Goal: Information Seeking & Learning: Find specific fact

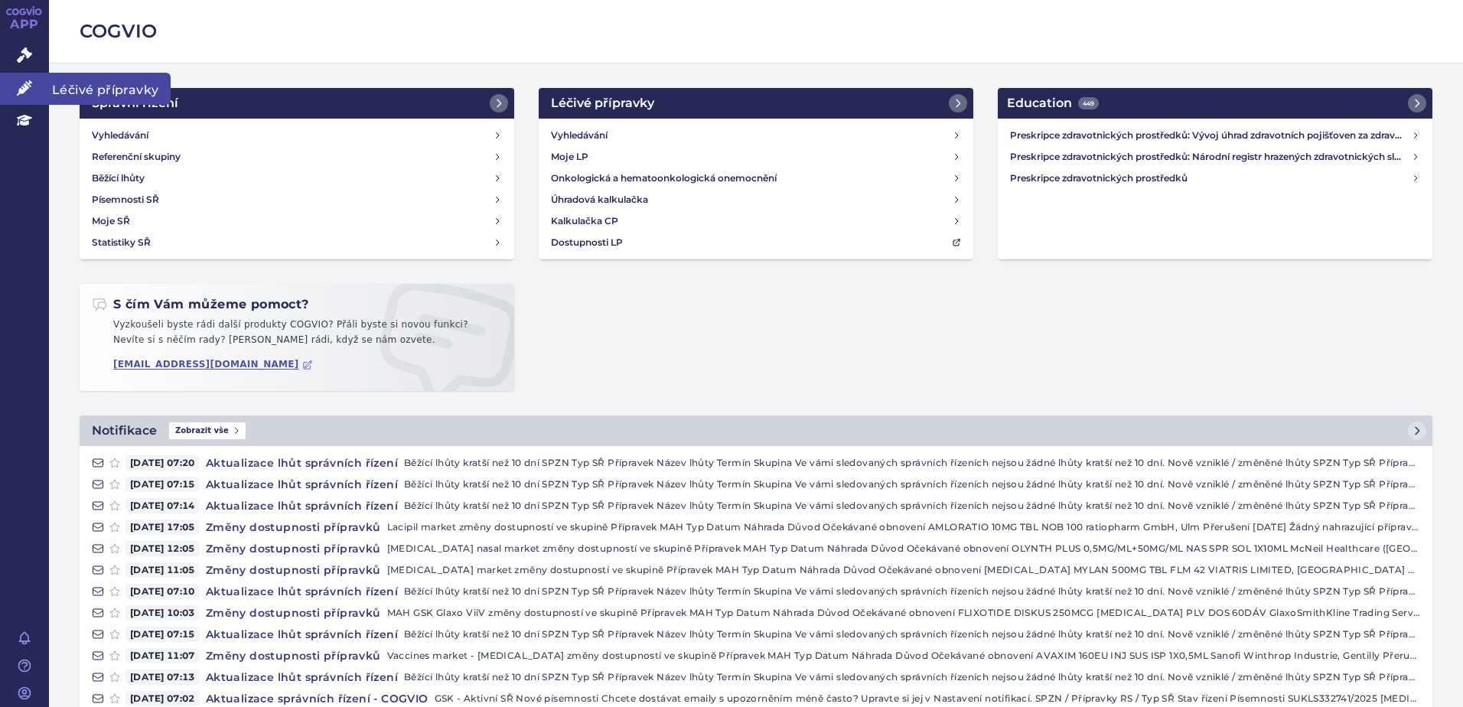
click at [21, 86] on icon at bounding box center [24, 87] width 15 height 15
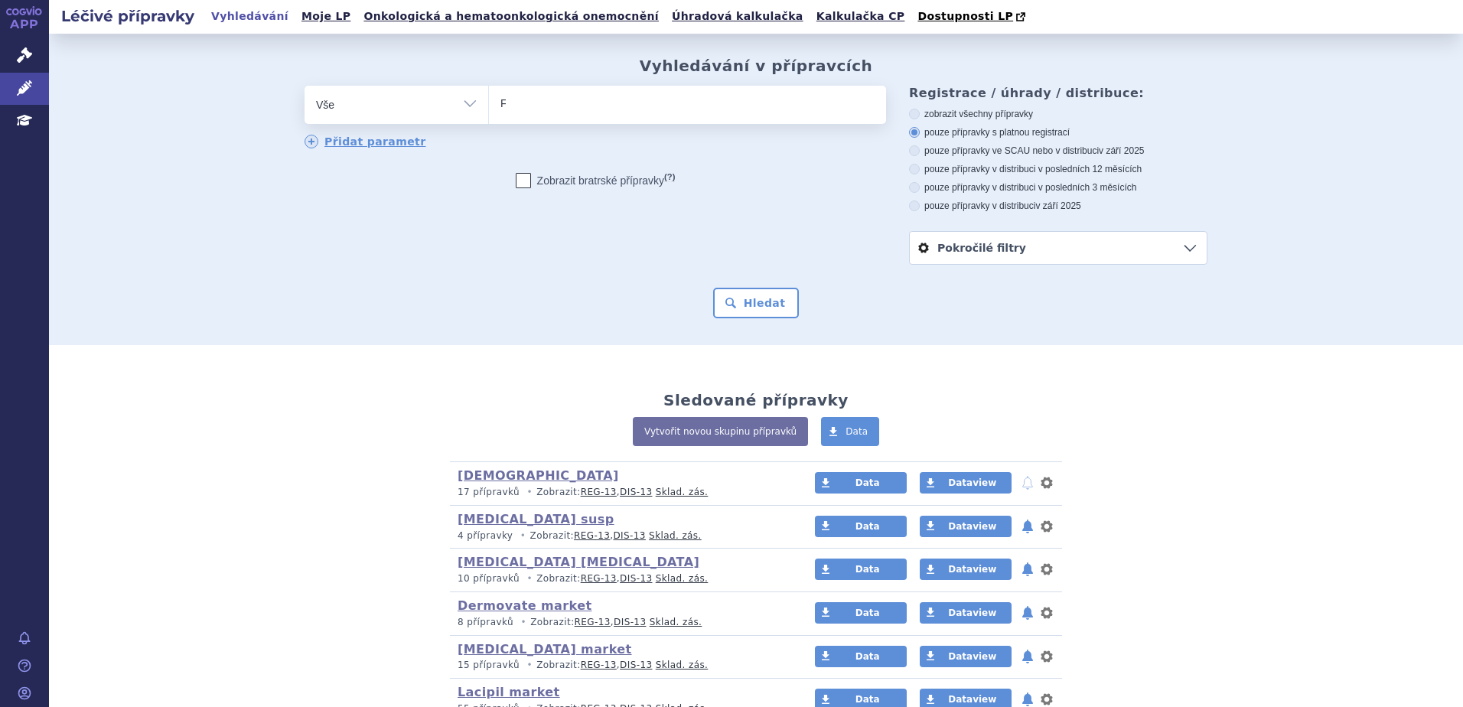
type input "FIN"
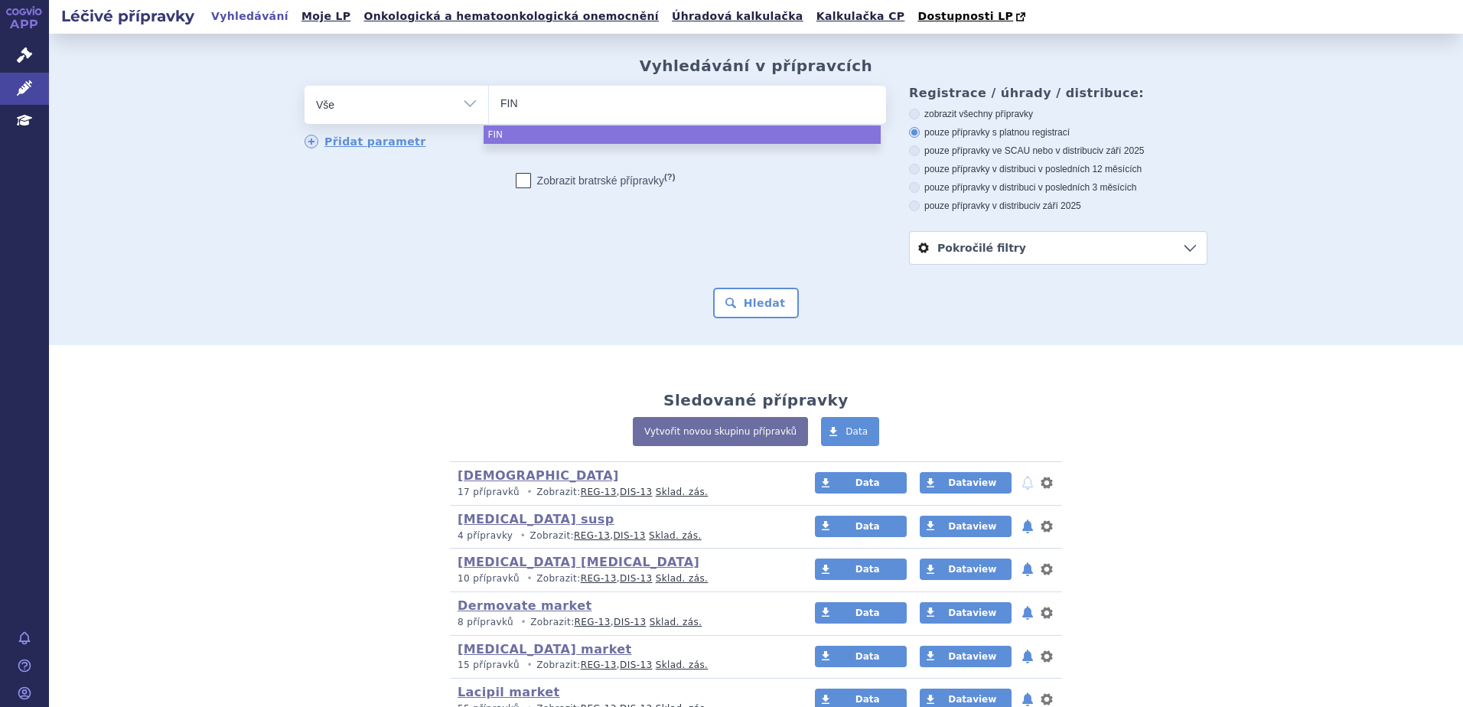
type input "FINS"
type input "FIN"
type input "F"
type input "f"
type input "fin"
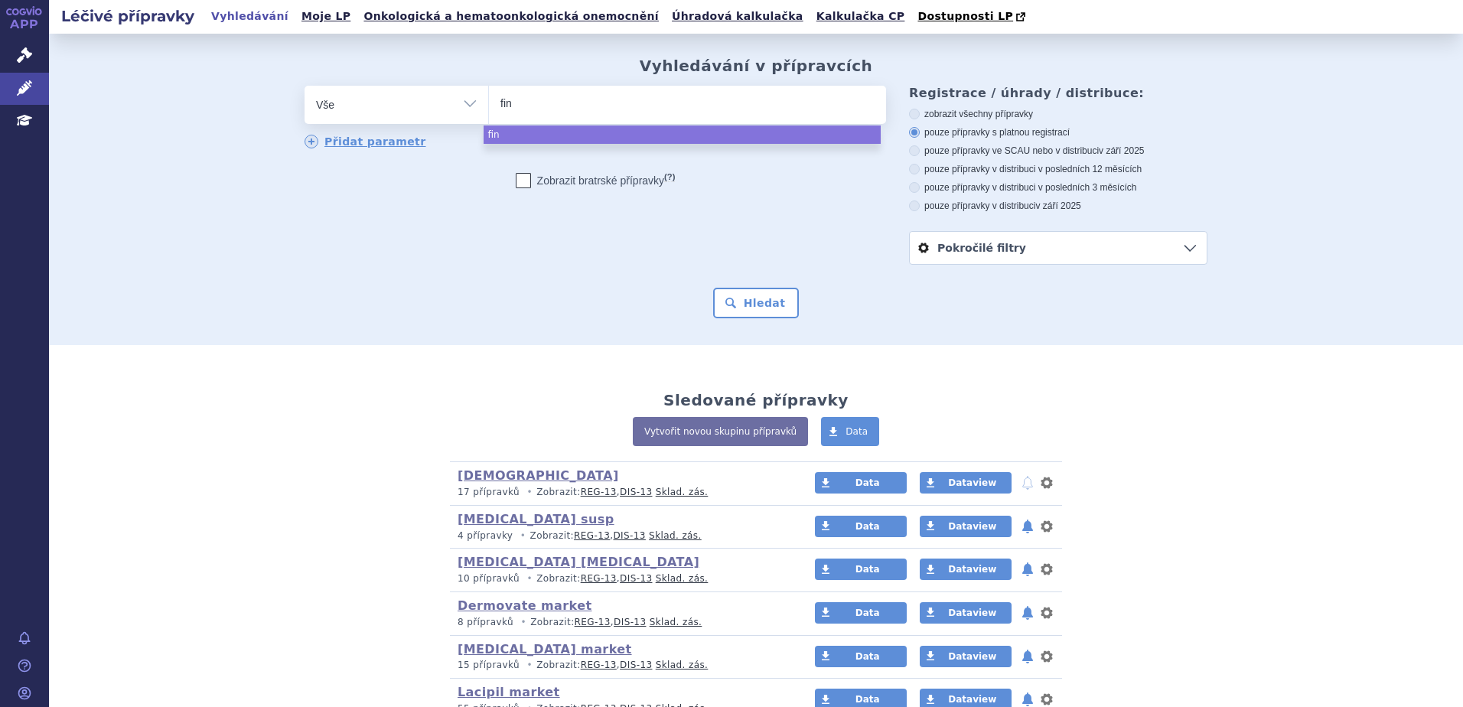
type input "fine"
type input "finas"
type input "finaste"
type input "finasteri"
type input "finasteride"
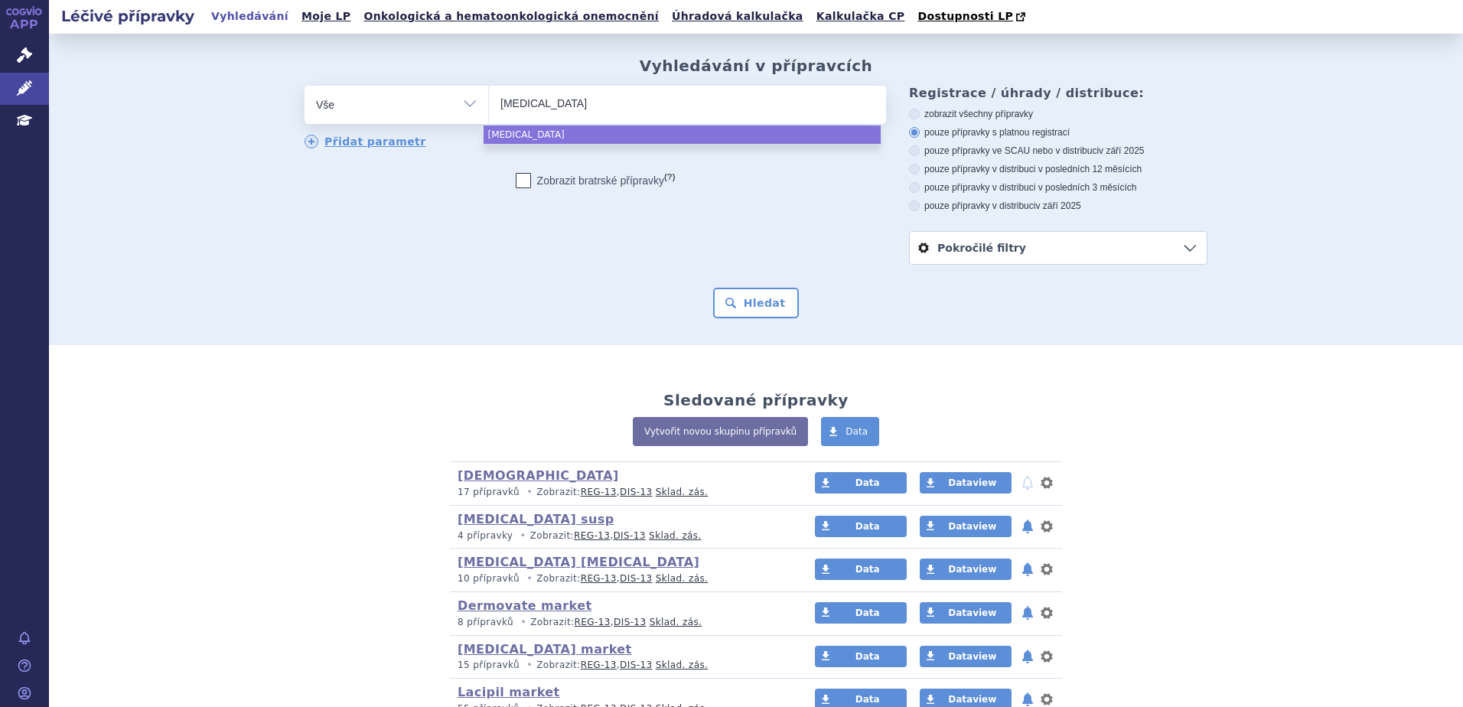
select select "finasteride"
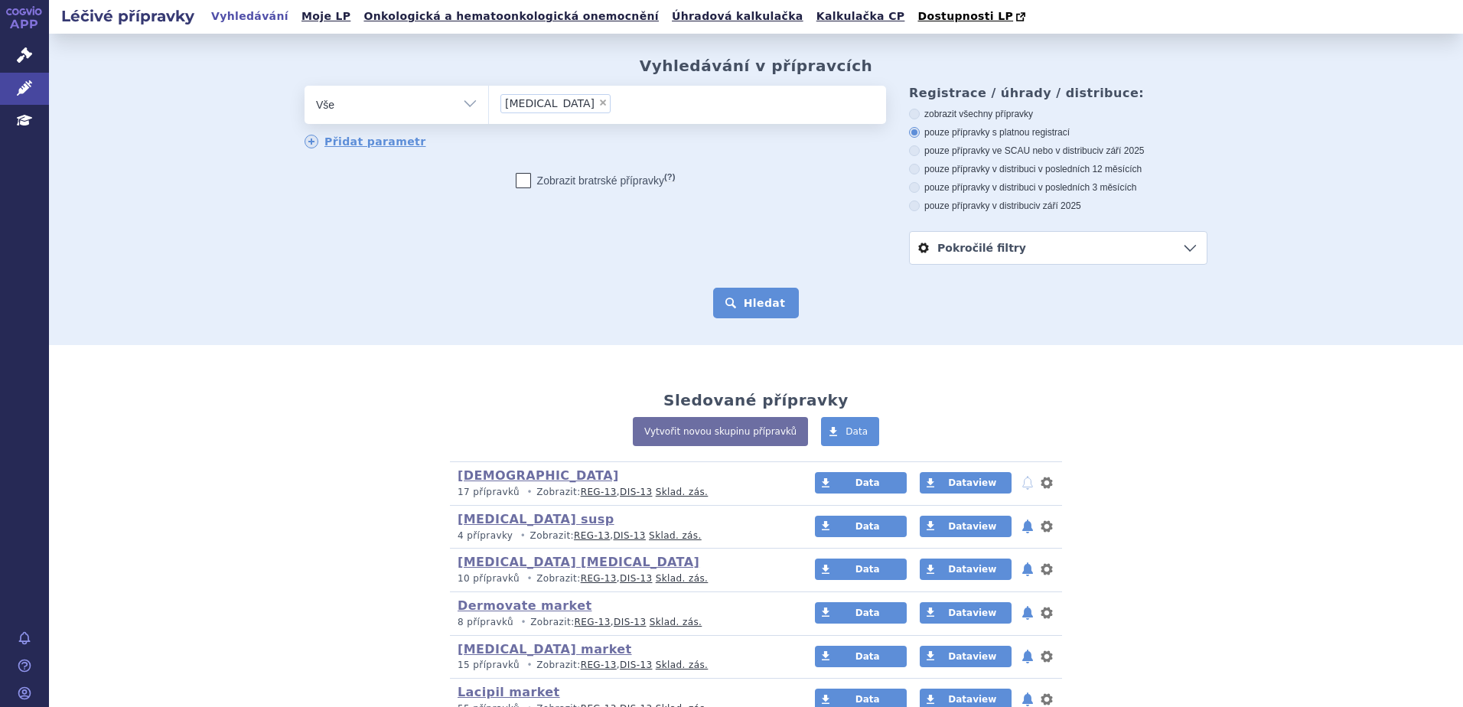
click at [734, 318] on div "Vyhledávání v přípravcích odstranit Vše Přípravek/SUKL kód MAH VPOIS ×" at bounding box center [756, 189] width 1414 height 311
drag, startPoint x: 734, startPoint y: 318, endPoint x: 742, endPoint y: 311, distance: 10.3
click at [742, 311] on button "Hledat" at bounding box center [756, 303] width 86 height 31
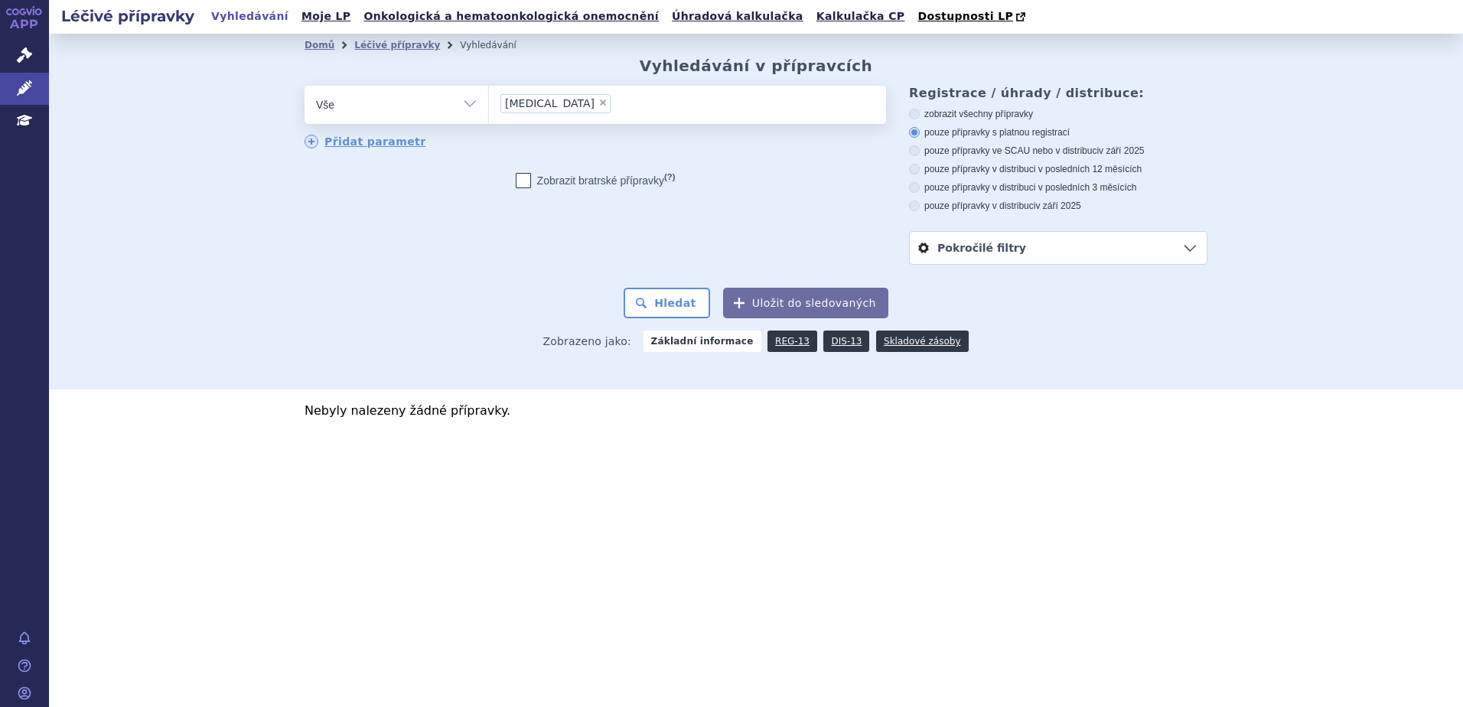
click at [598, 100] on span "×" at bounding box center [602, 102] width 9 height 9
click at [489, 100] on select "finasteride" at bounding box center [488, 104] width 1 height 38
select select
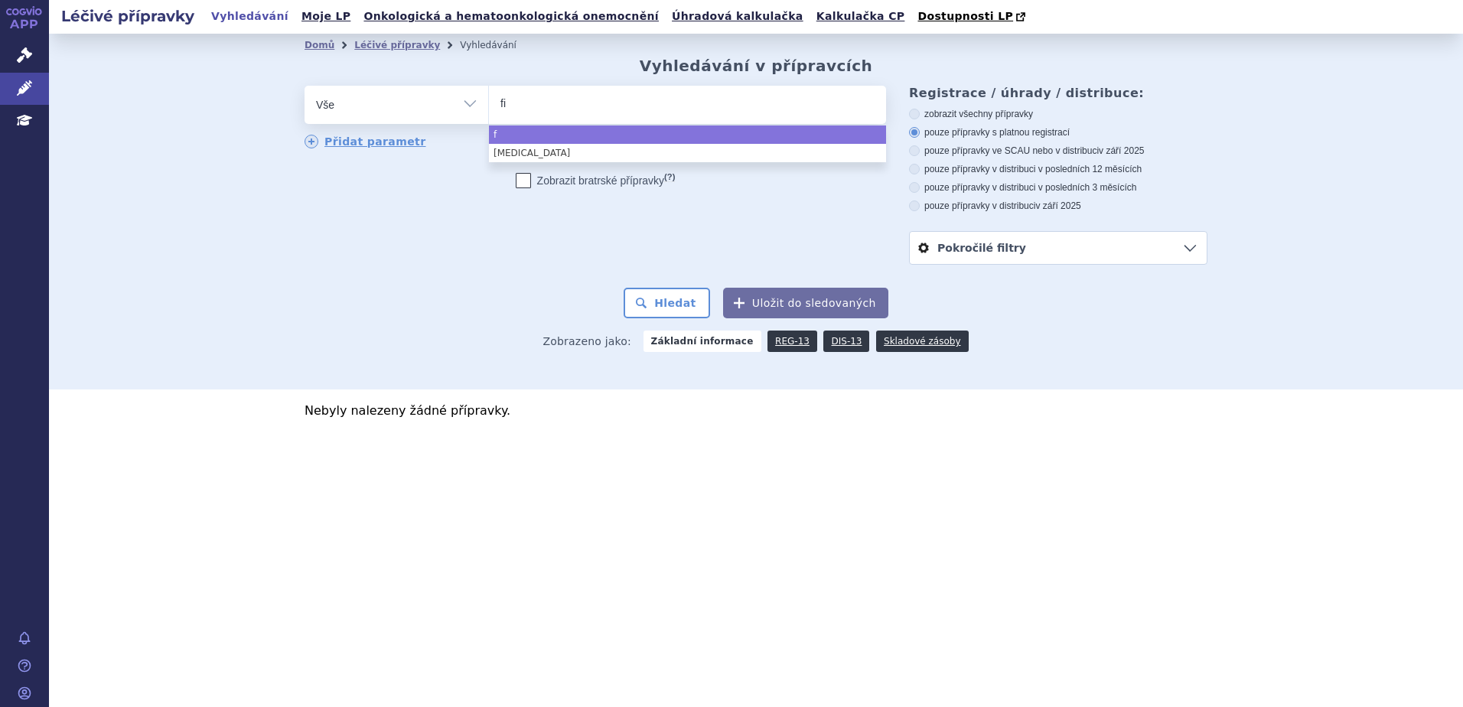
type input "fin"
type input "finas"
type input "finase"
type input "finas"
type input "finaste"
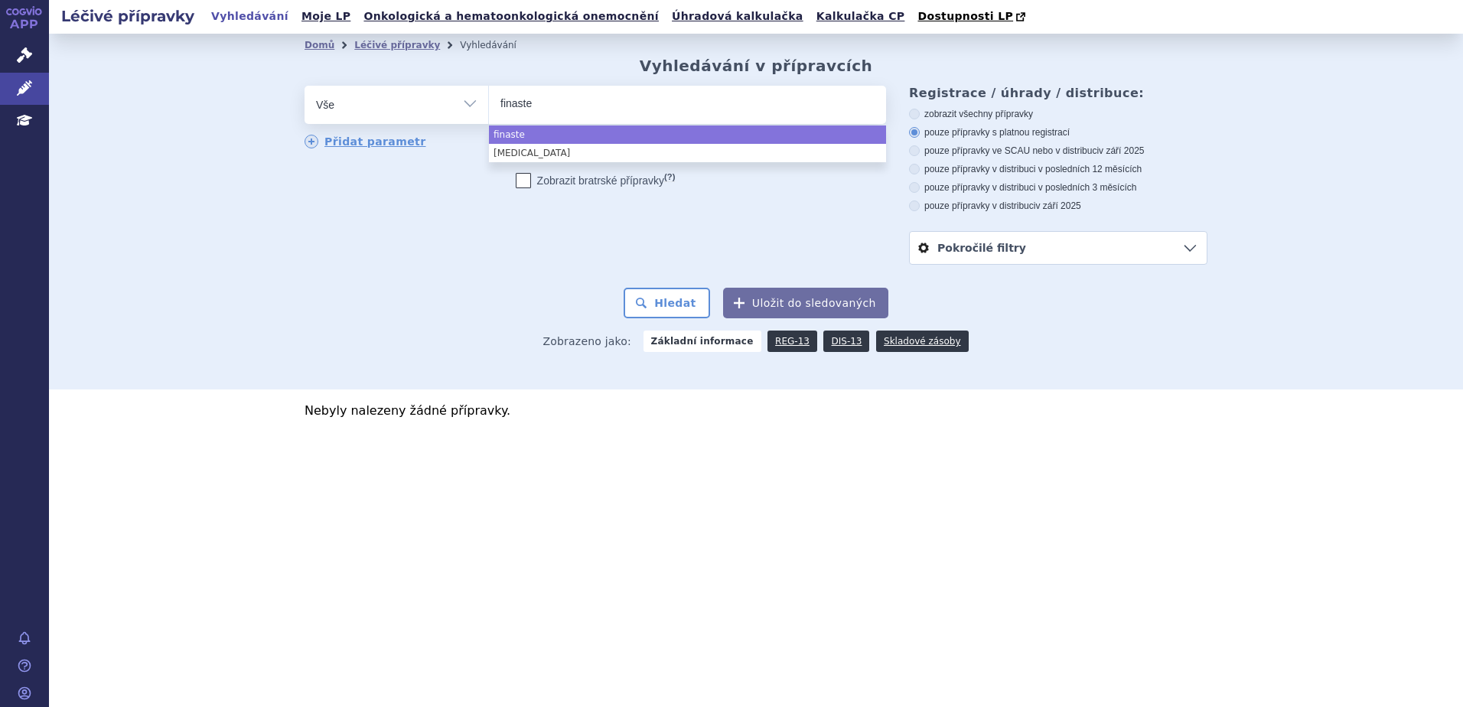
select select "finaste"
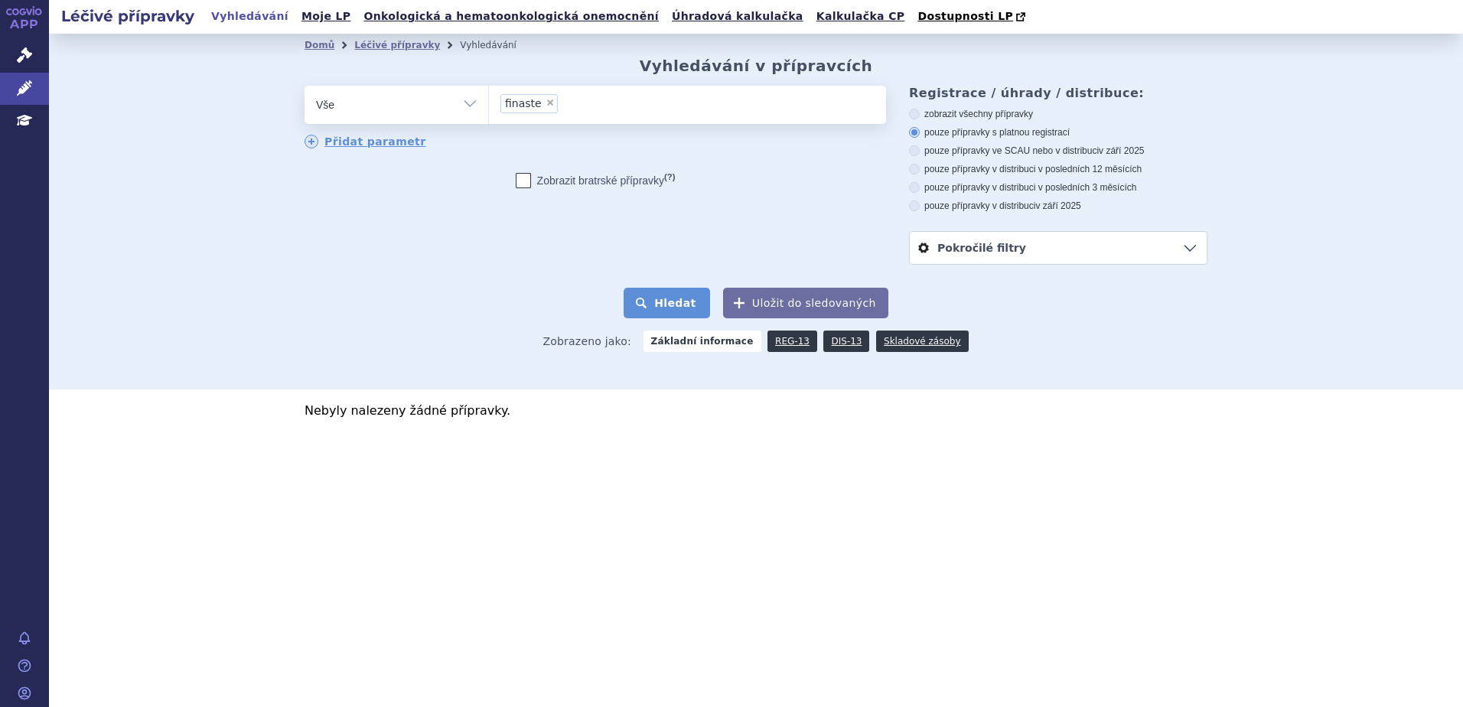
click at [683, 312] on button "Hledat" at bounding box center [667, 303] width 86 height 31
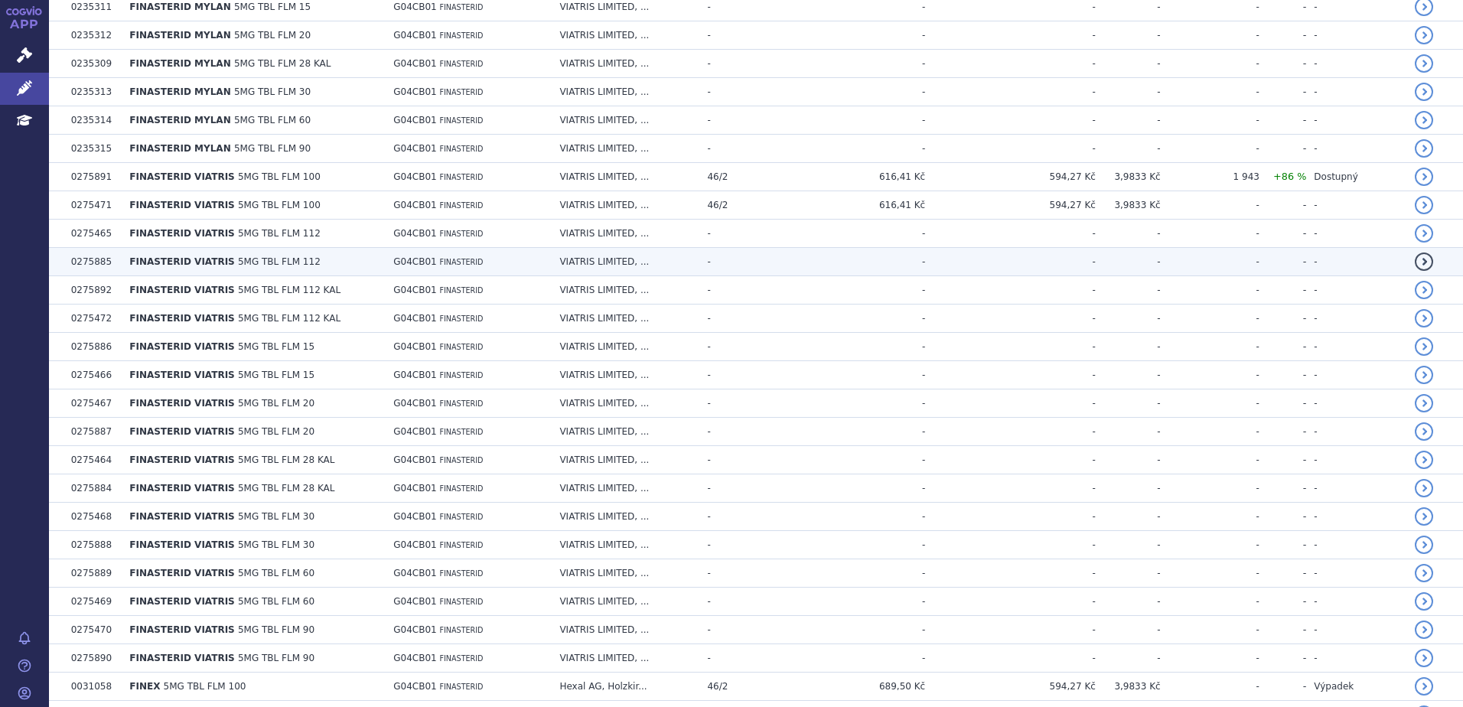
scroll to position [1587, 0]
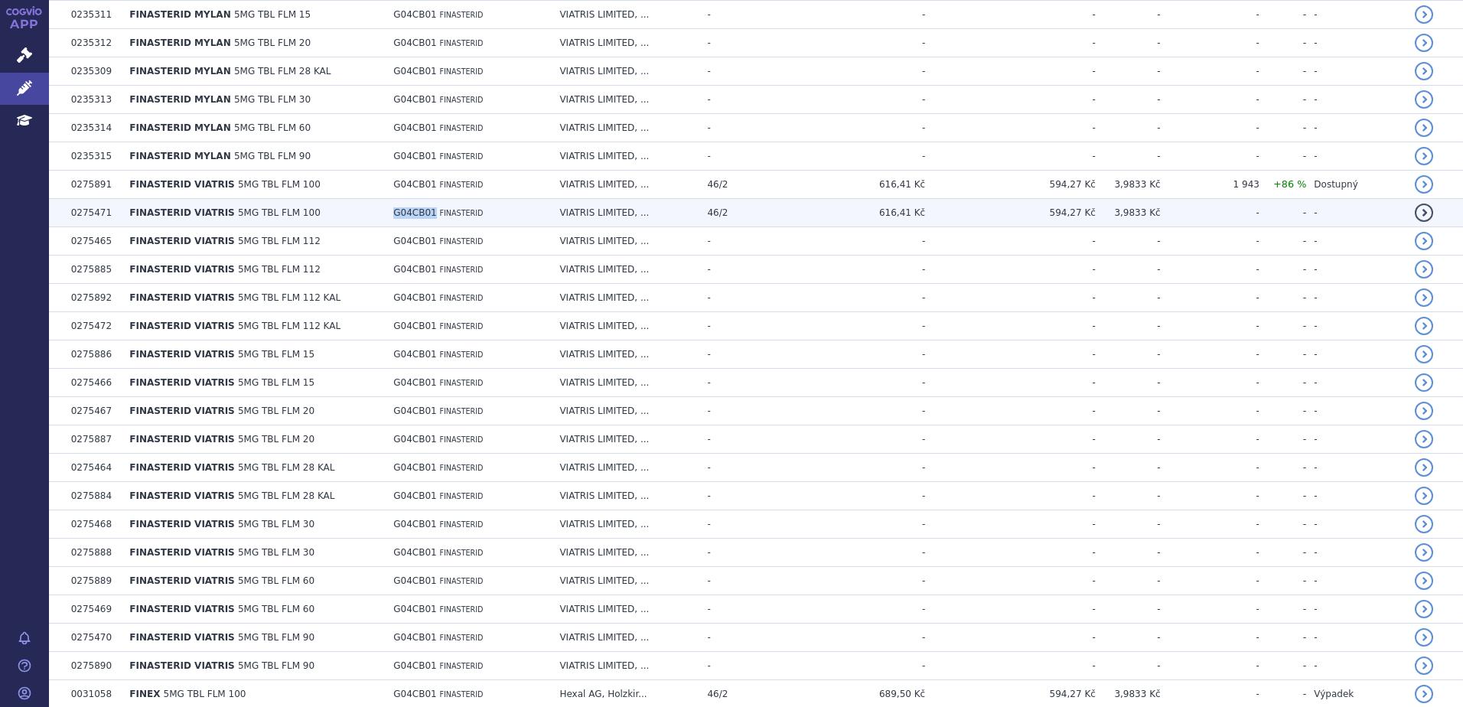
drag, startPoint x: 383, startPoint y: 212, endPoint x: 422, endPoint y: 220, distance: 39.2
click at [422, 220] on td "G04CB01 FINASTERID" at bounding box center [469, 213] width 166 height 28
copy span "G04CB01"
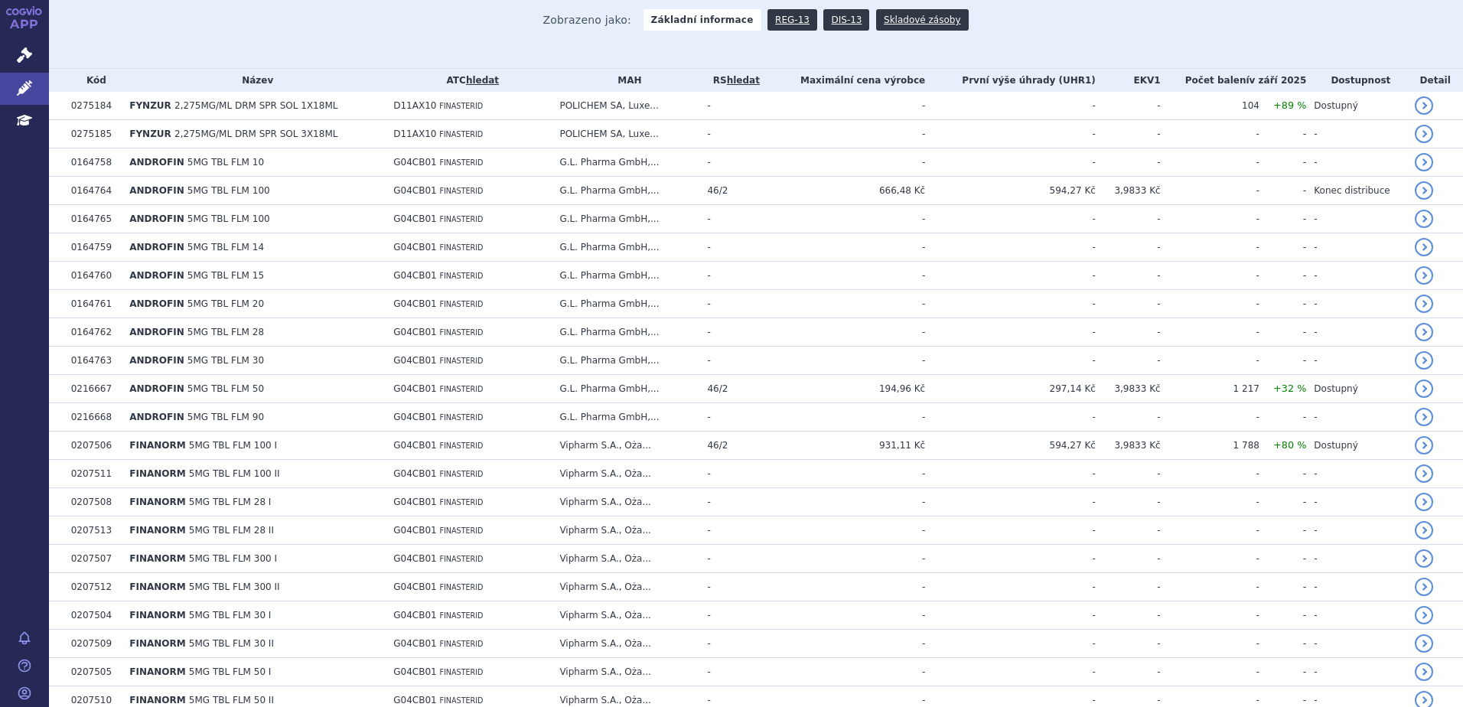
scroll to position [0, 0]
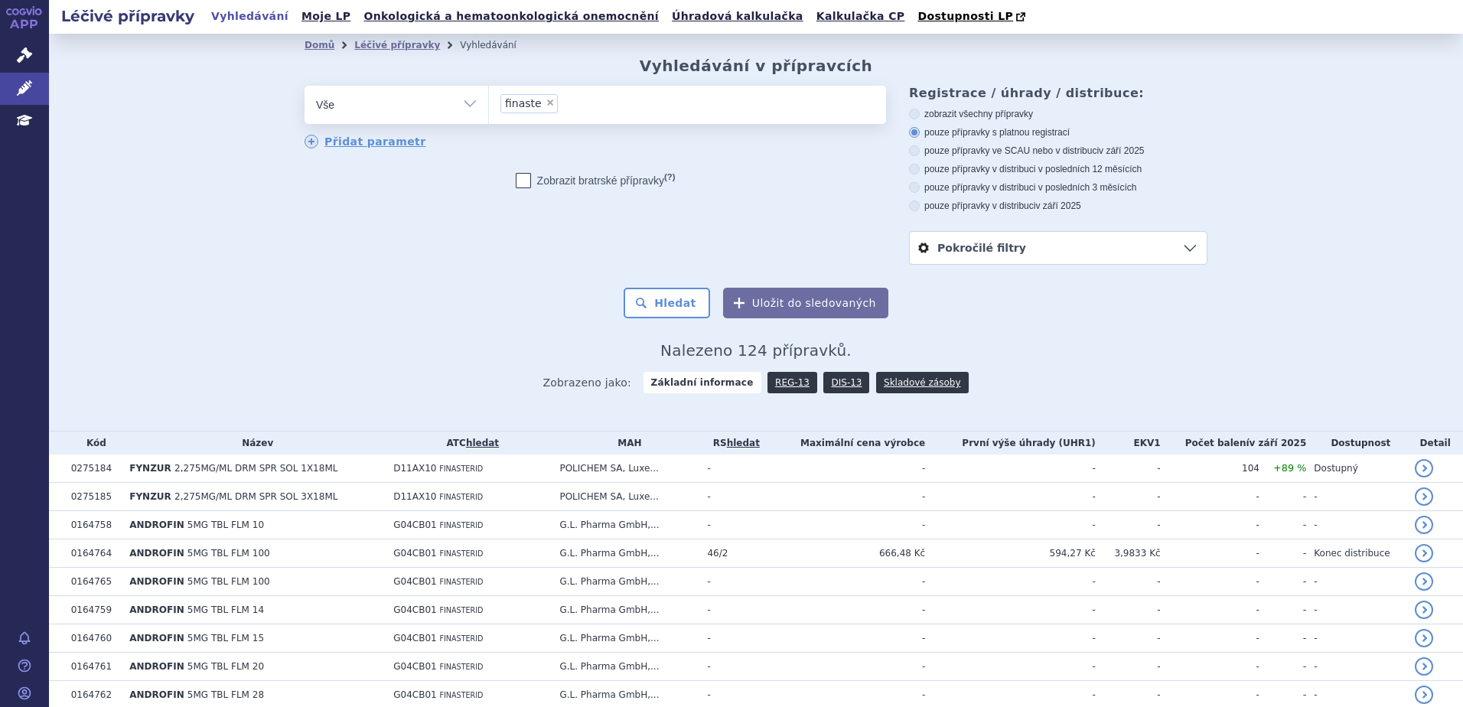
click at [546, 104] on span "×" at bounding box center [550, 102] width 9 height 9
click at [489, 104] on select "finaste" at bounding box center [488, 104] width 1 height 38
select select
type input "G04CB01"
select select "G04CB01"
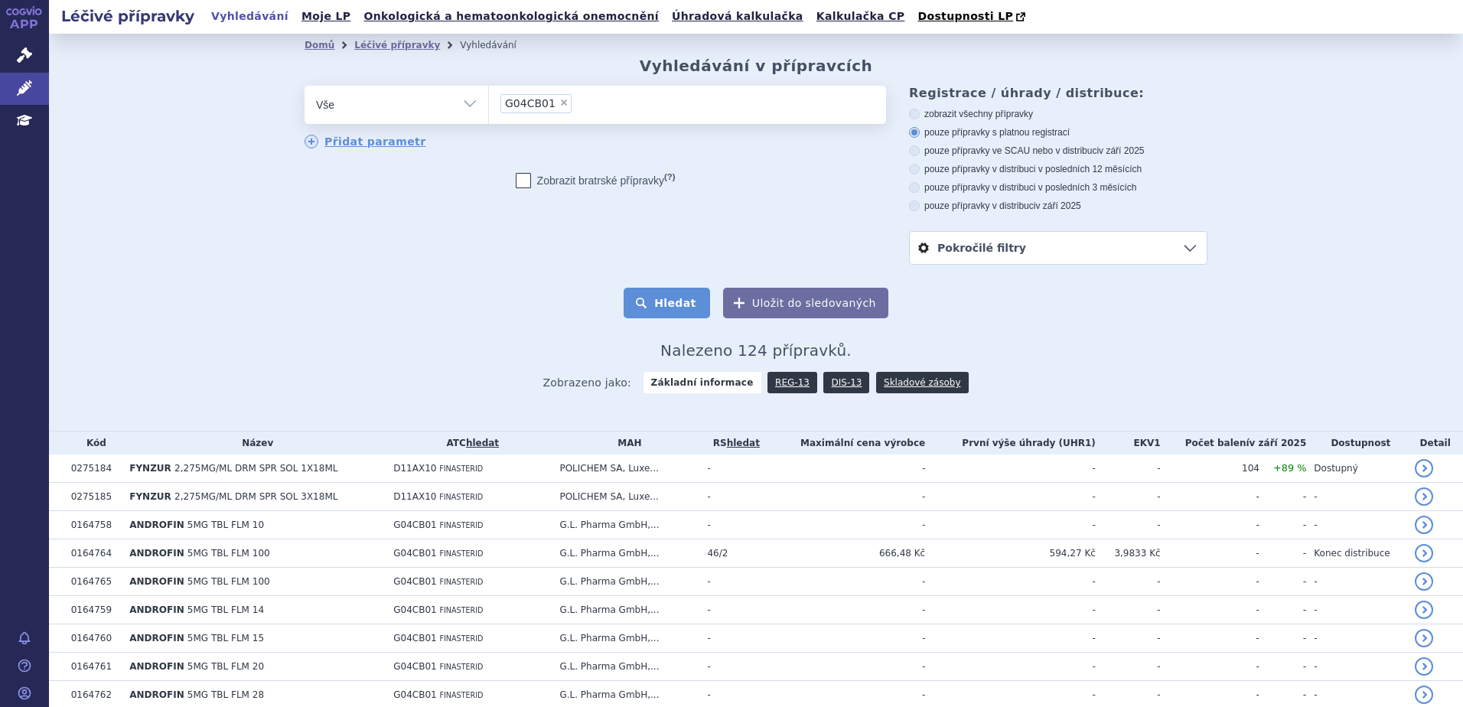
click at [682, 315] on button "Hledat" at bounding box center [667, 303] width 86 height 31
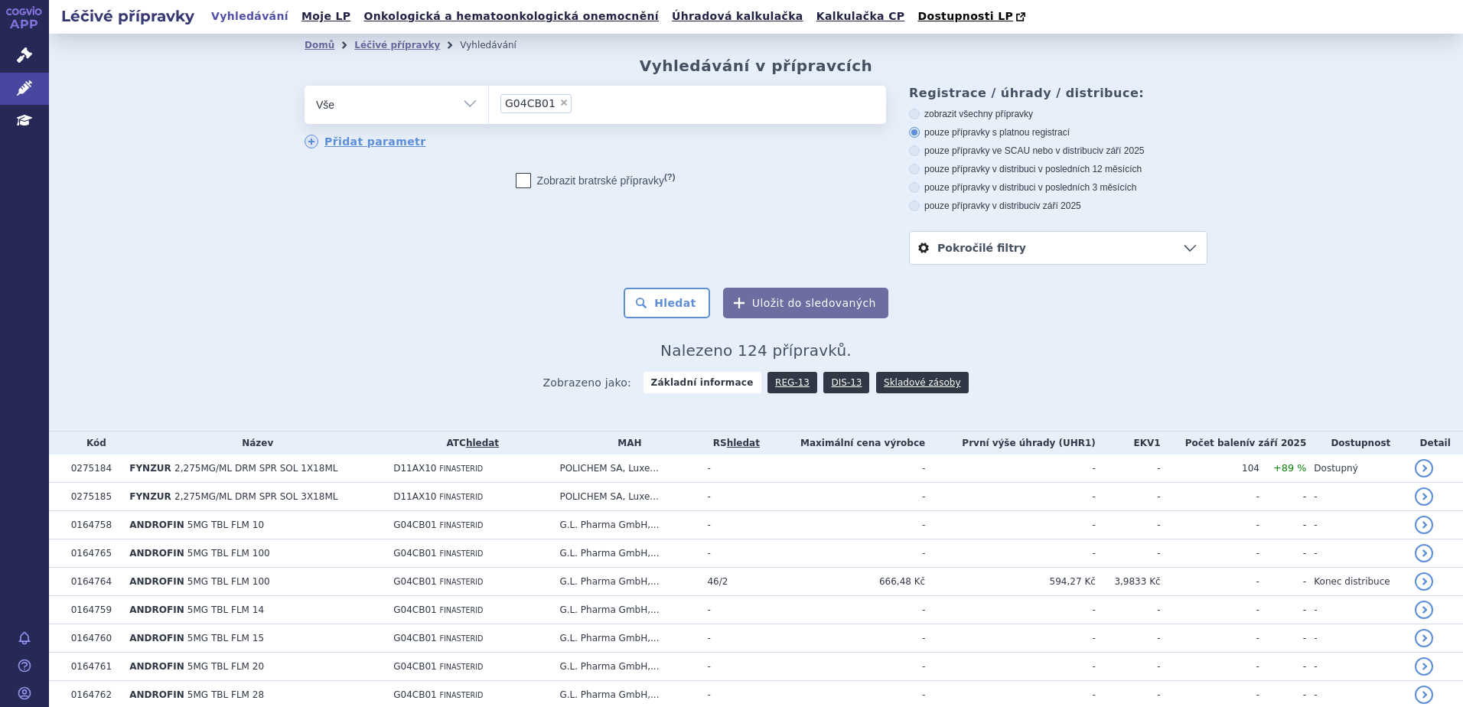
click at [985, 168] on label "pouze přípravky v distribuci v posledních 12 měsících" at bounding box center [1058, 169] width 298 height 12
click at [921, 168] on input "pouze přípravky v distribuci v posledních 12 měsících" at bounding box center [916, 171] width 10 height 10
radio input "true"
click at [688, 308] on button "Hledat" at bounding box center [667, 303] width 86 height 31
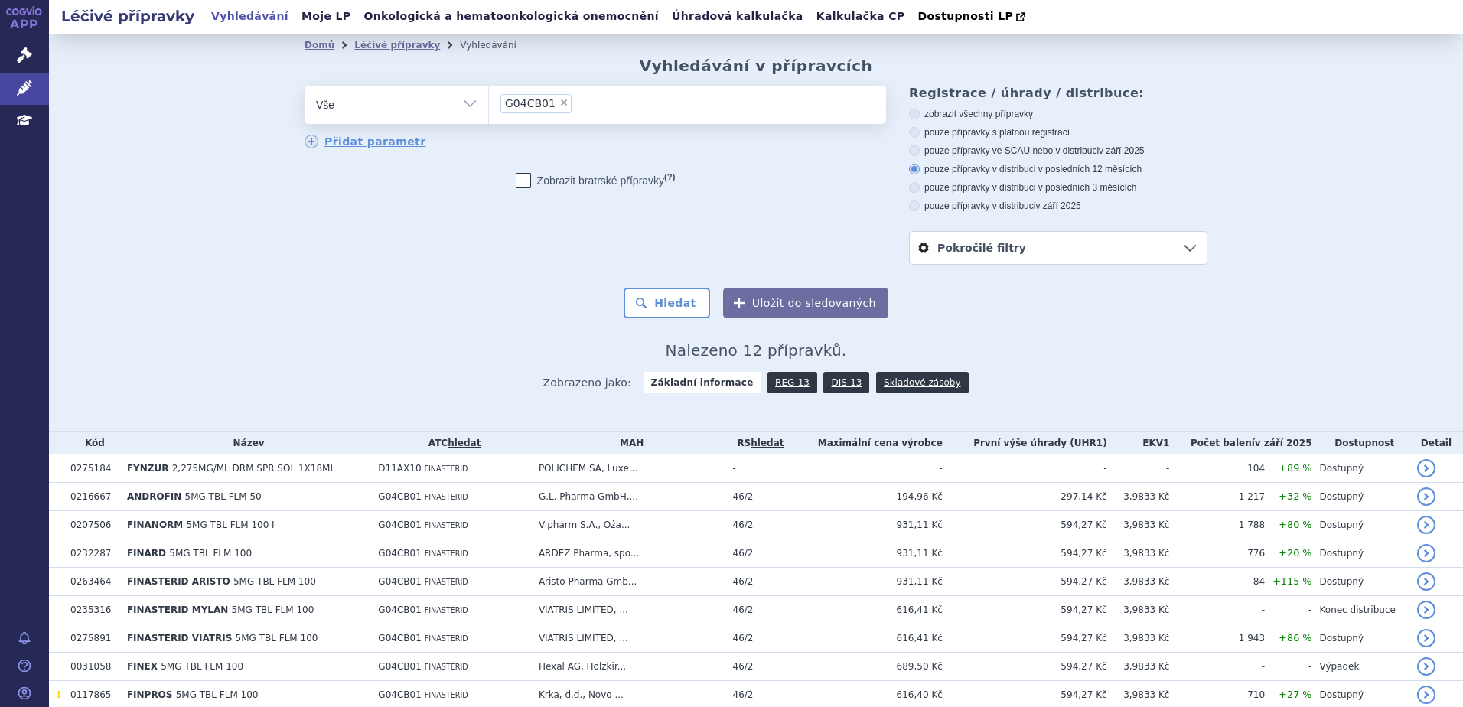
scroll to position [150, 0]
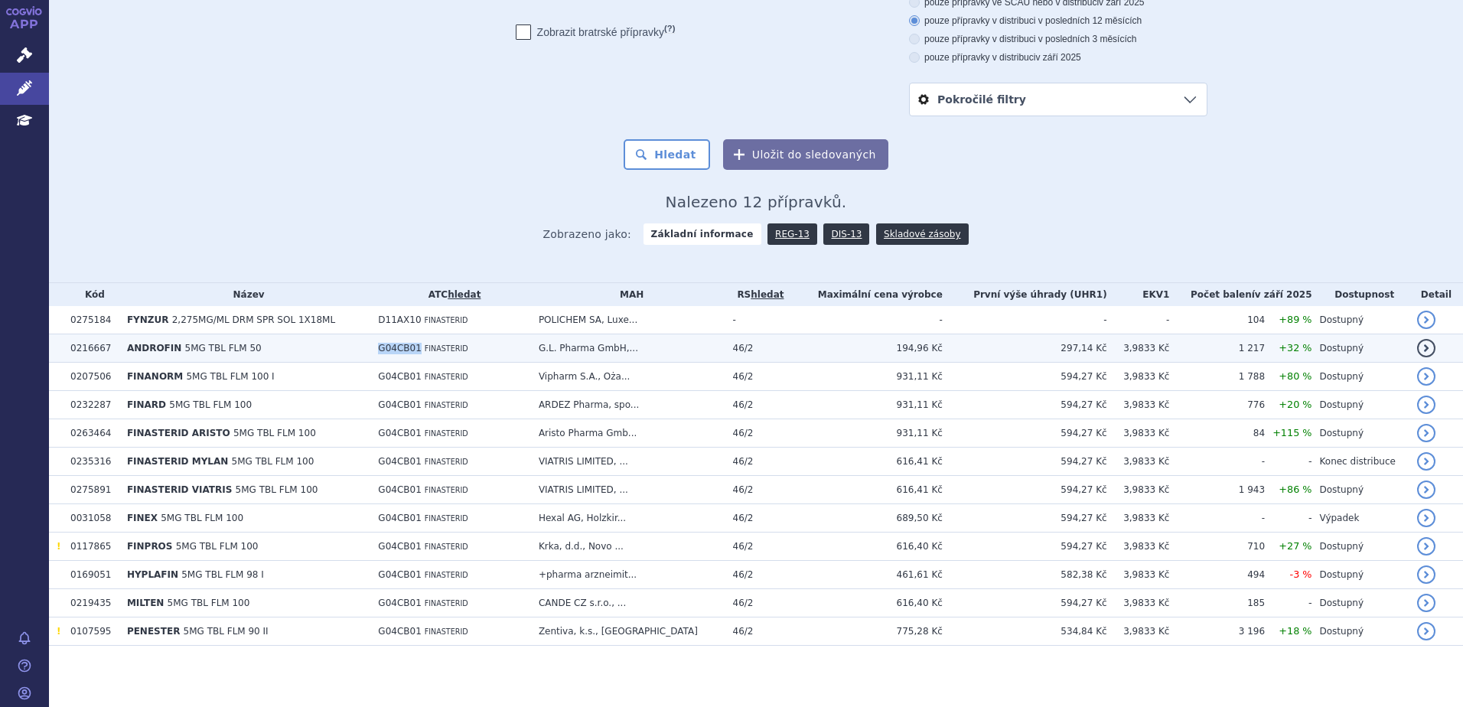
drag, startPoint x: 387, startPoint y: 349, endPoint x: 421, endPoint y: 349, distance: 33.7
click at [421, 349] on span "G04CB01" at bounding box center [399, 348] width 43 height 11
copy span "G04CB01"
click at [393, 344] on span "G04CB01" at bounding box center [399, 348] width 43 height 11
drag, startPoint x: 387, startPoint y: 345, endPoint x: 422, endPoint y: 347, distance: 35.2
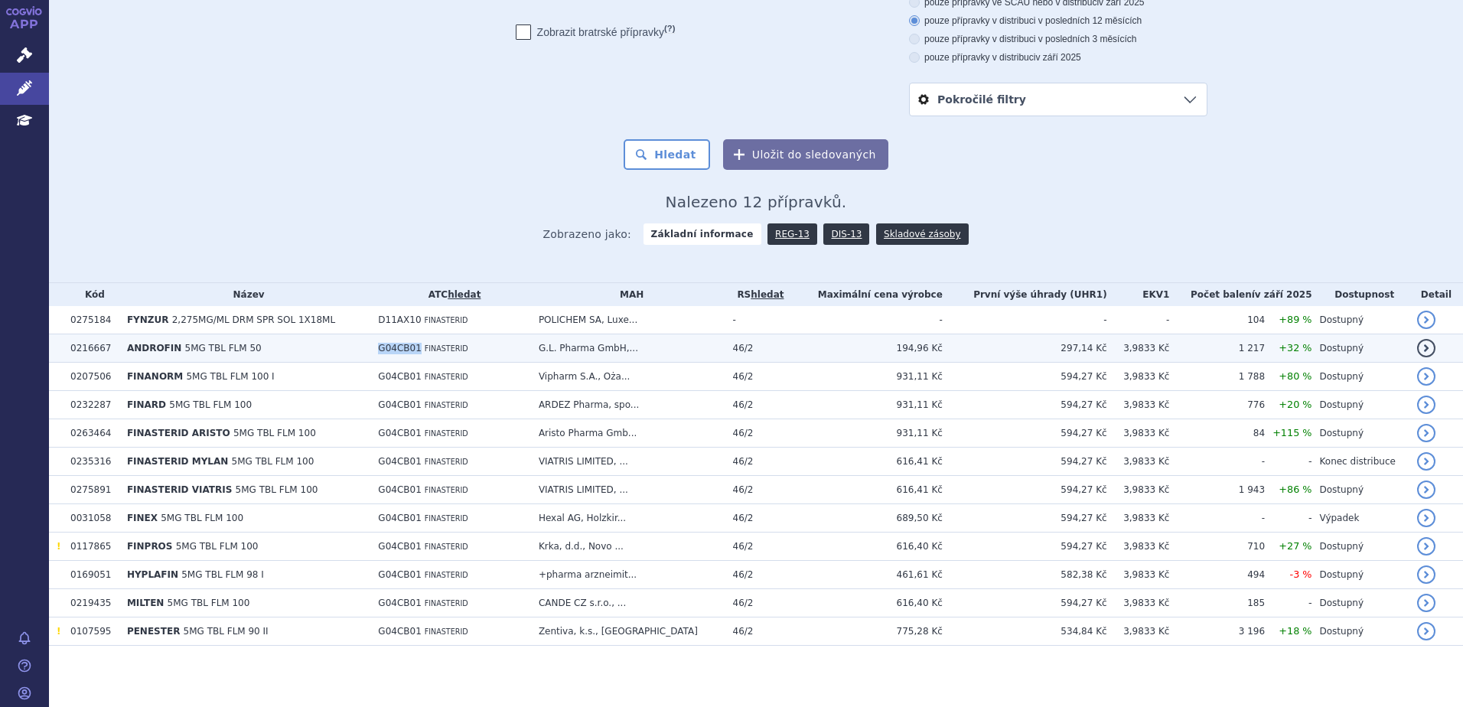
click at [421, 347] on span "G04CB01" at bounding box center [399, 348] width 43 height 11
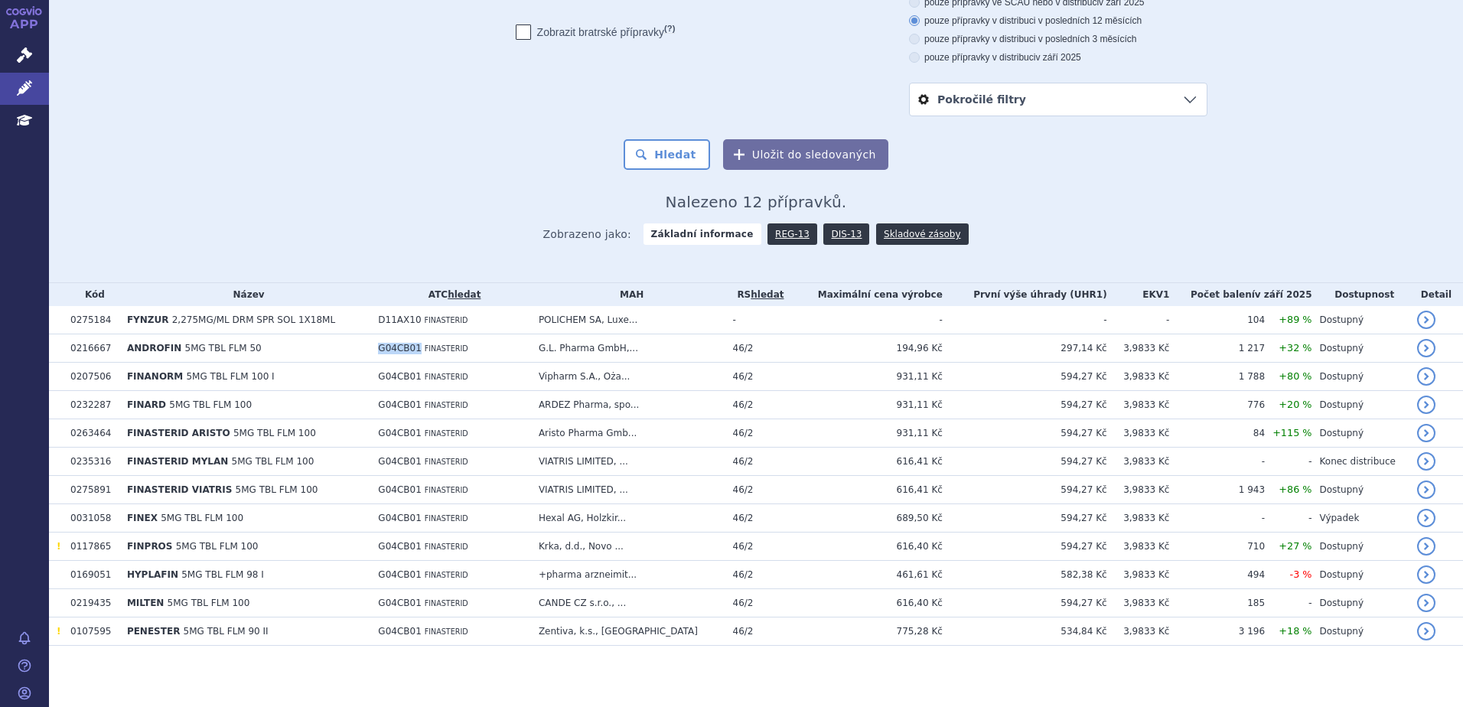
copy span "G04CB01"
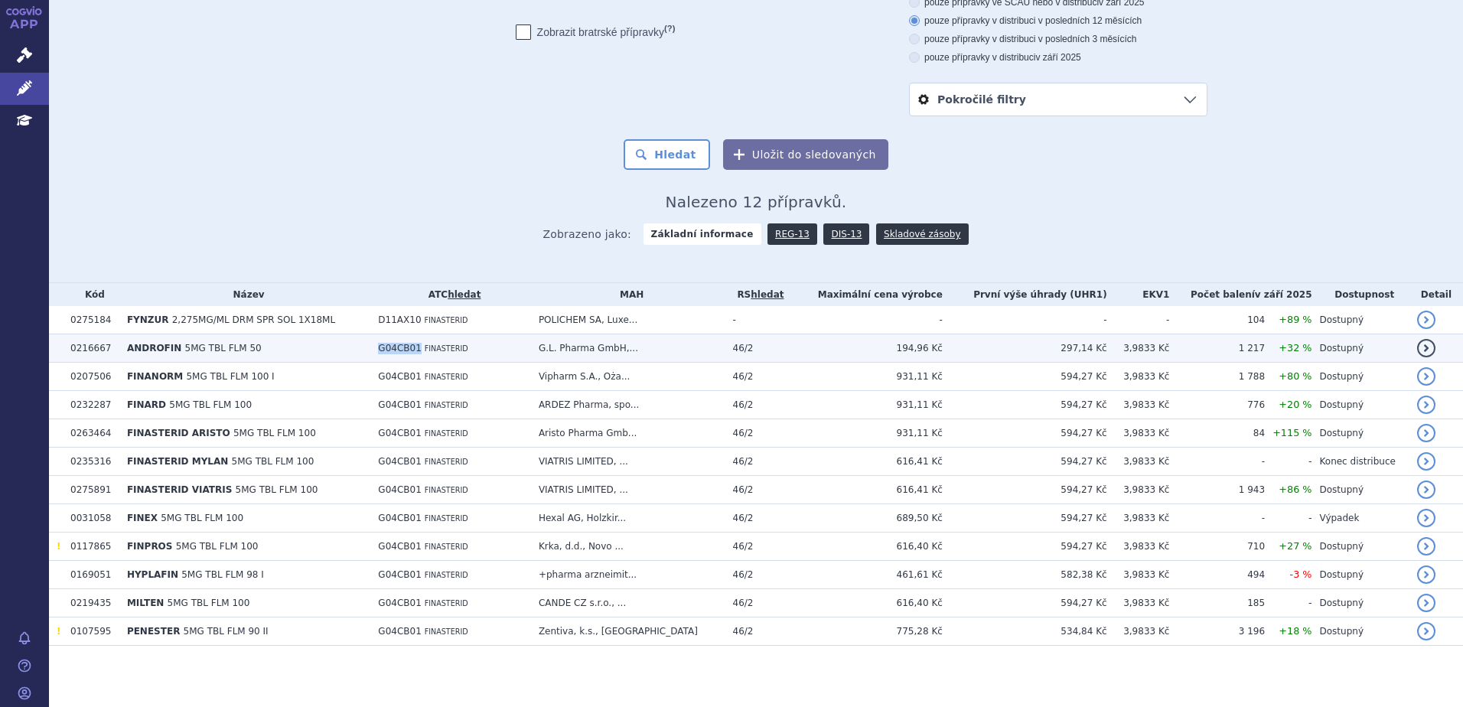
click at [404, 343] on span "G04CB01" at bounding box center [399, 348] width 43 height 11
drag, startPoint x: 394, startPoint y: 347, endPoint x: 422, endPoint y: 352, distance: 28.8
click at [421, 352] on span "G04CB01" at bounding box center [399, 348] width 43 height 11
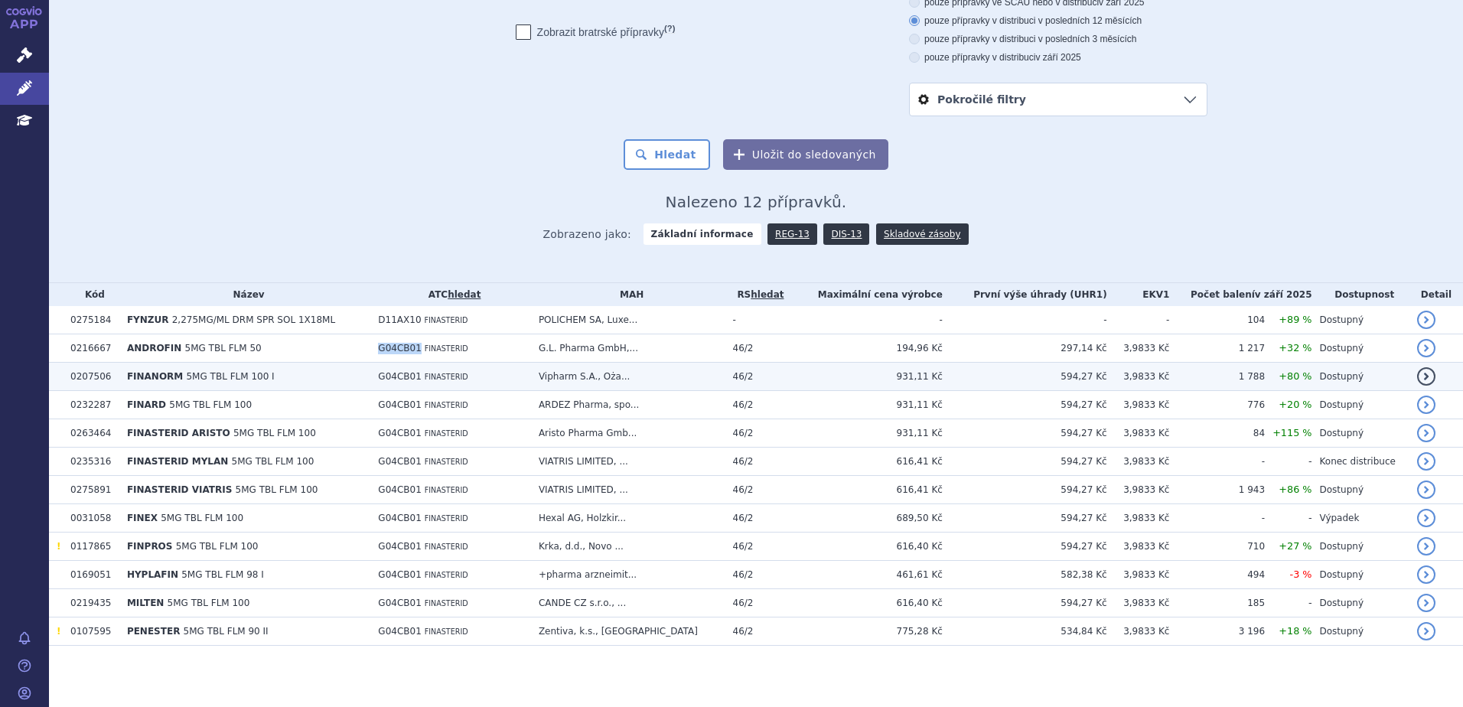
copy span "G04CB01"
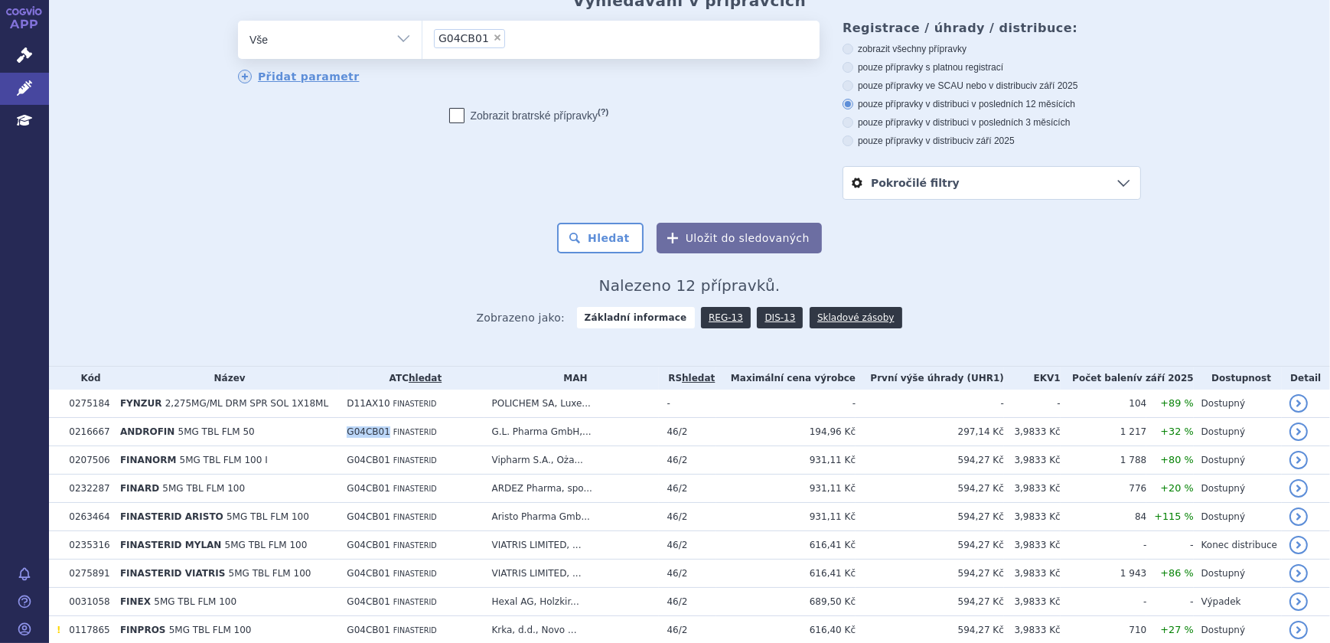
scroll to position [0, 0]
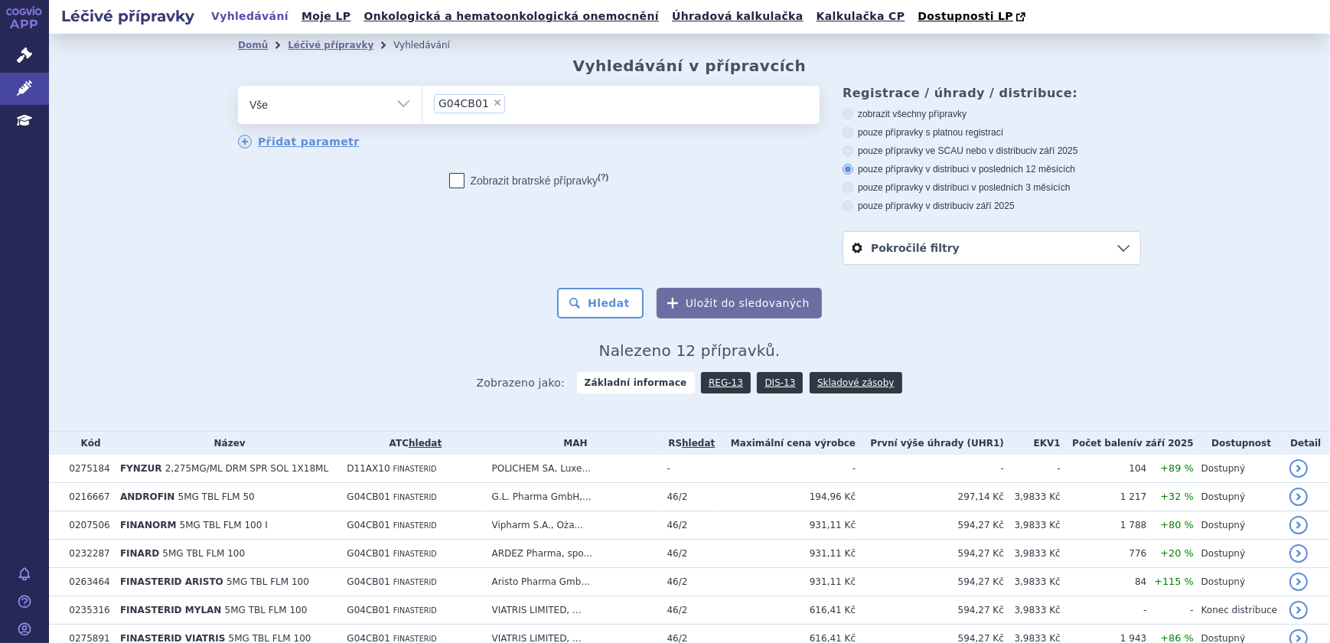
click at [493, 99] on span "×" at bounding box center [497, 102] width 9 height 9
click at [422, 99] on select "G04CB01" at bounding box center [422, 104] width 1 height 38
select select
type input "G04CB01"
select select "G04CB01"
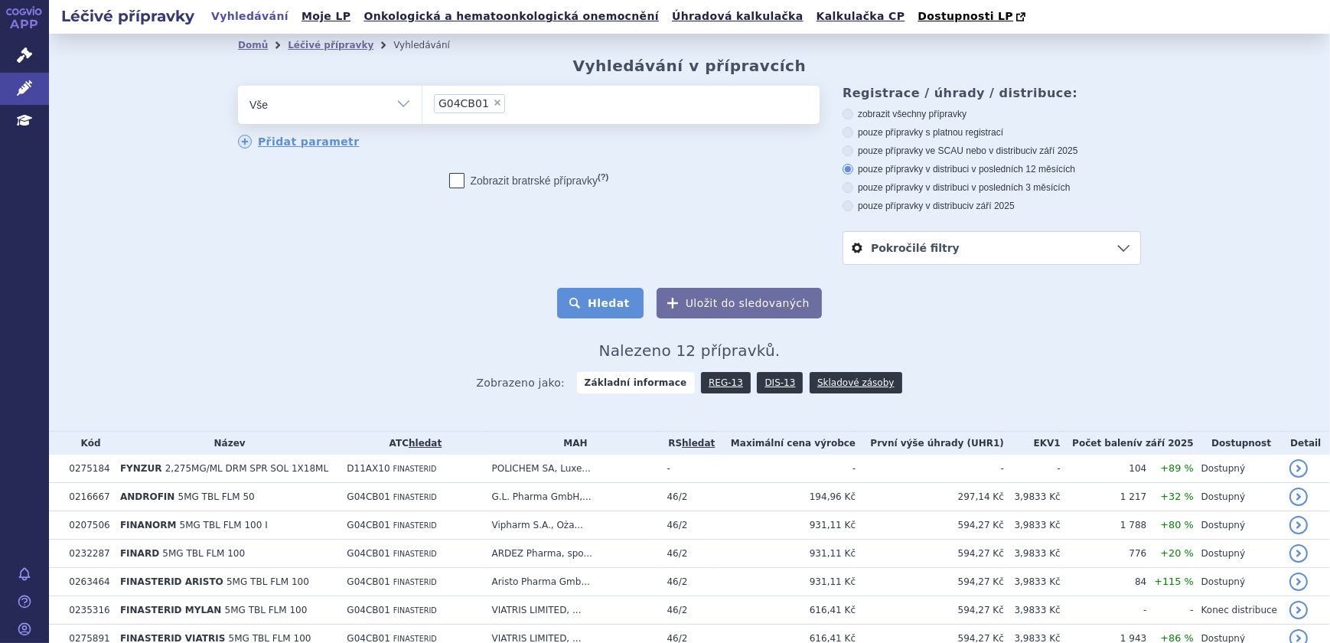
click at [602, 308] on button "Hledat" at bounding box center [600, 303] width 86 height 31
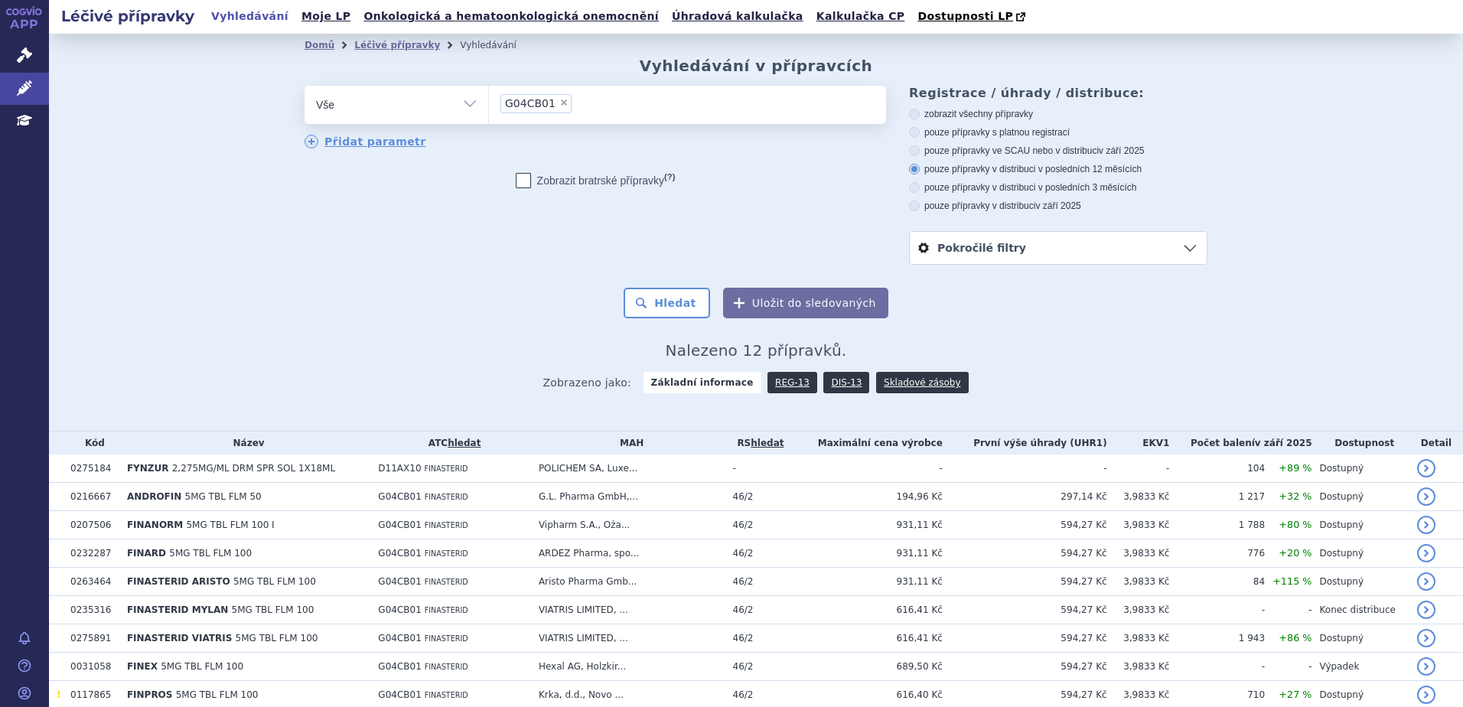
click at [559, 103] on span "×" at bounding box center [563, 102] width 9 height 9
click at [489, 103] on select "G04CB01" at bounding box center [488, 104] width 1 height 38
select select
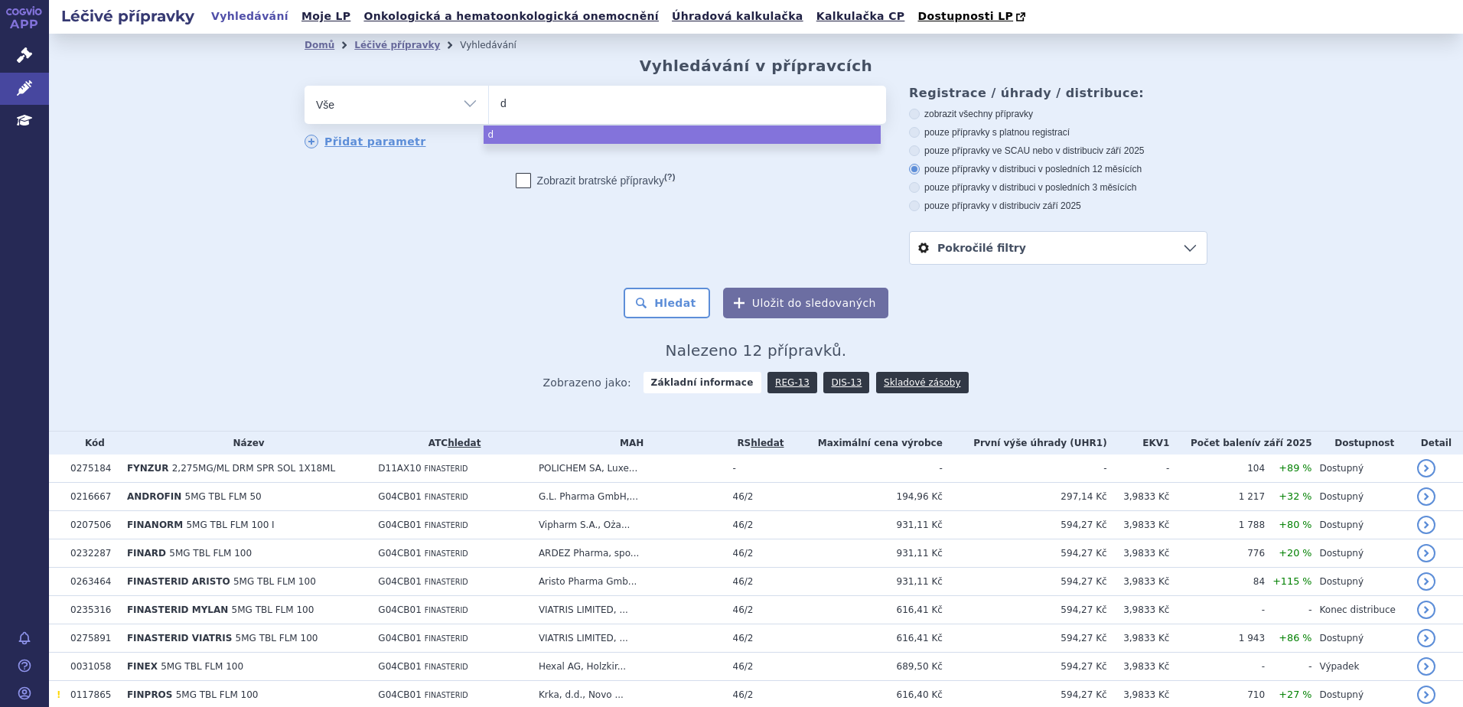
type input "du"
type input "dut"
type input "duta"
type input "dutaste"
type input "dutasteri"
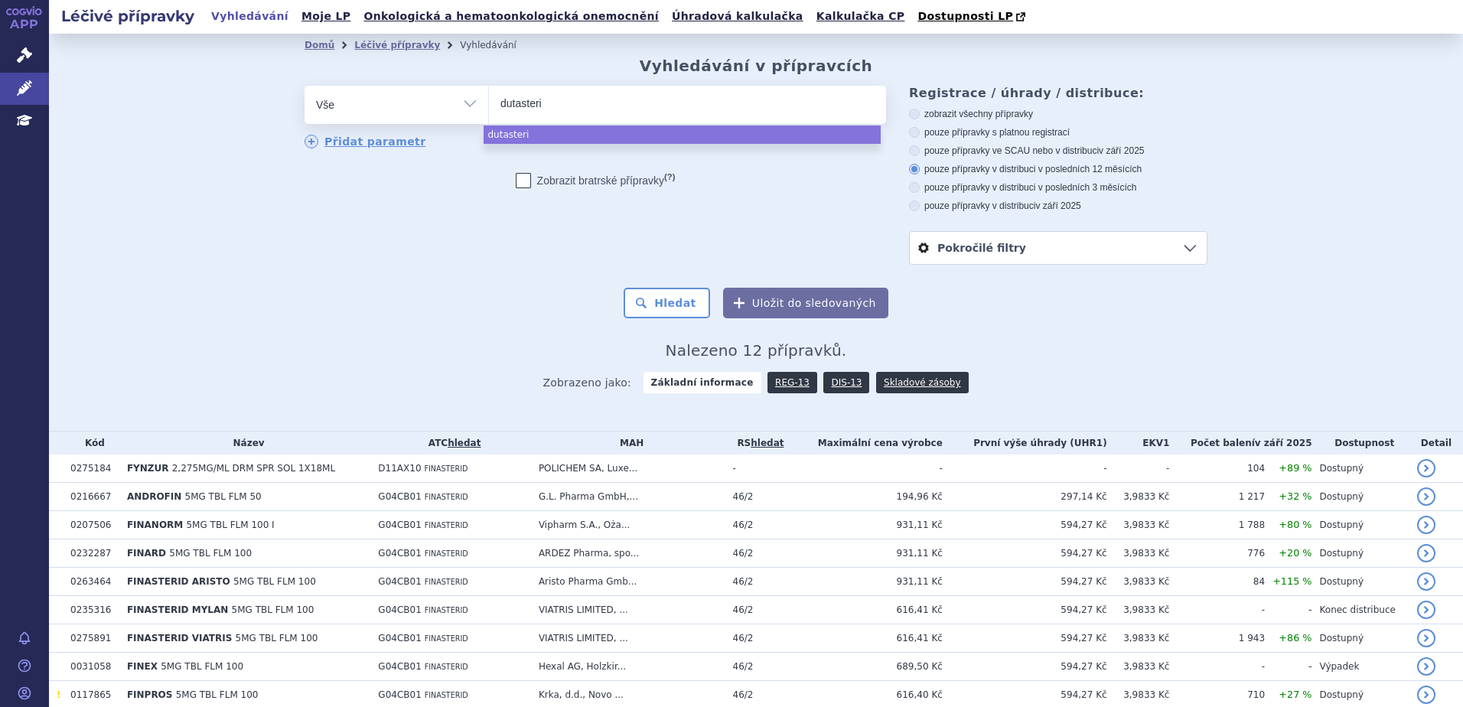
type input "dutasterid"
type input "[MEDICAL_DATA]"
select select "[MEDICAL_DATA]"
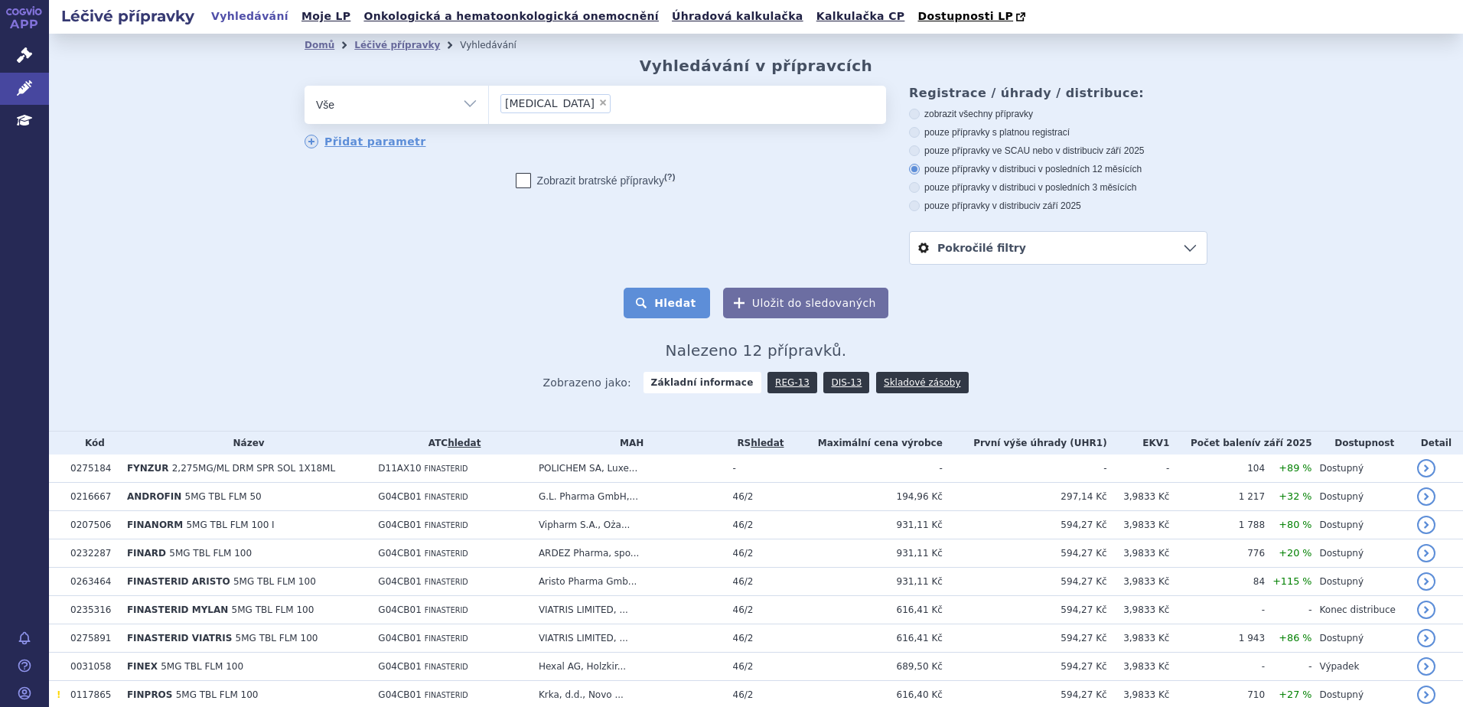
click at [679, 301] on button "Hledat" at bounding box center [667, 303] width 86 height 31
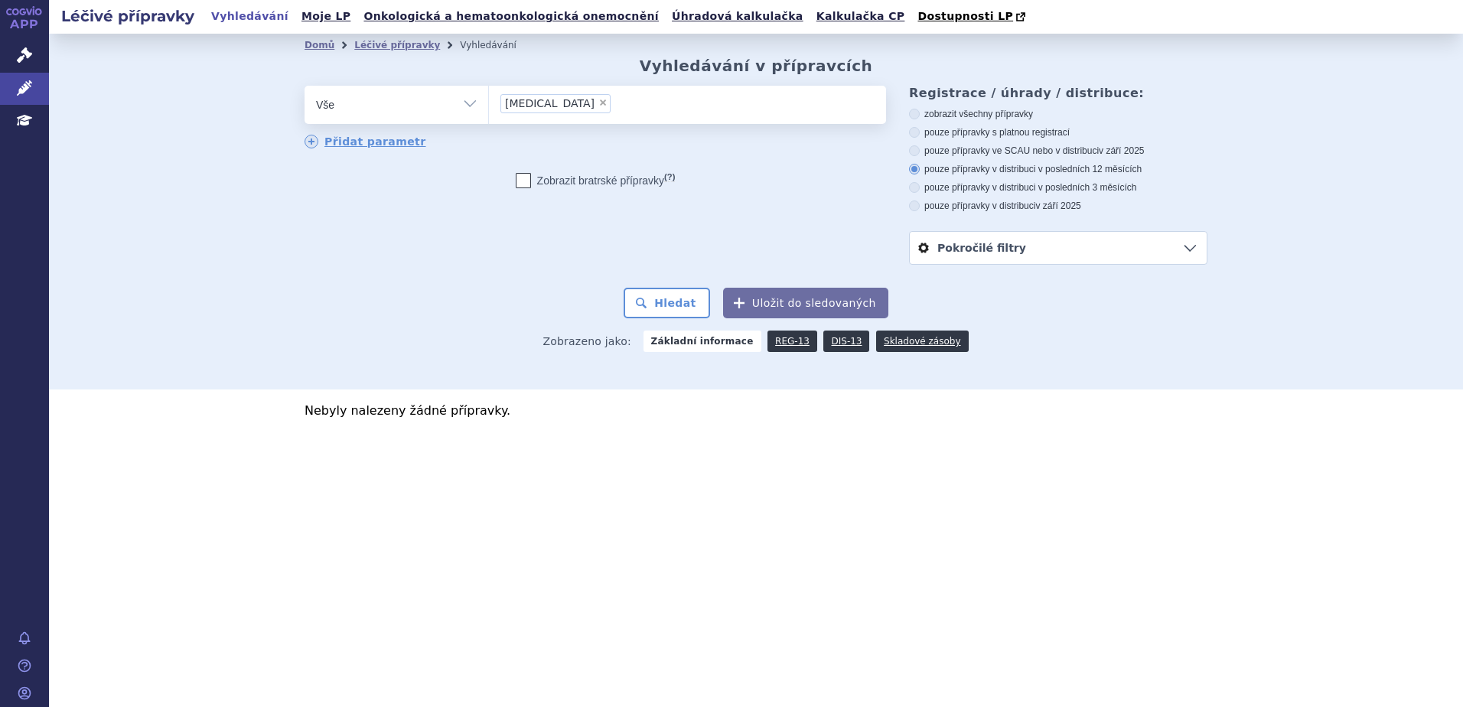
click at [598, 103] on span "×" at bounding box center [602, 102] width 9 height 9
click at [489, 103] on select "[MEDICAL_DATA]" at bounding box center [488, 104] width 1 height 38
select select
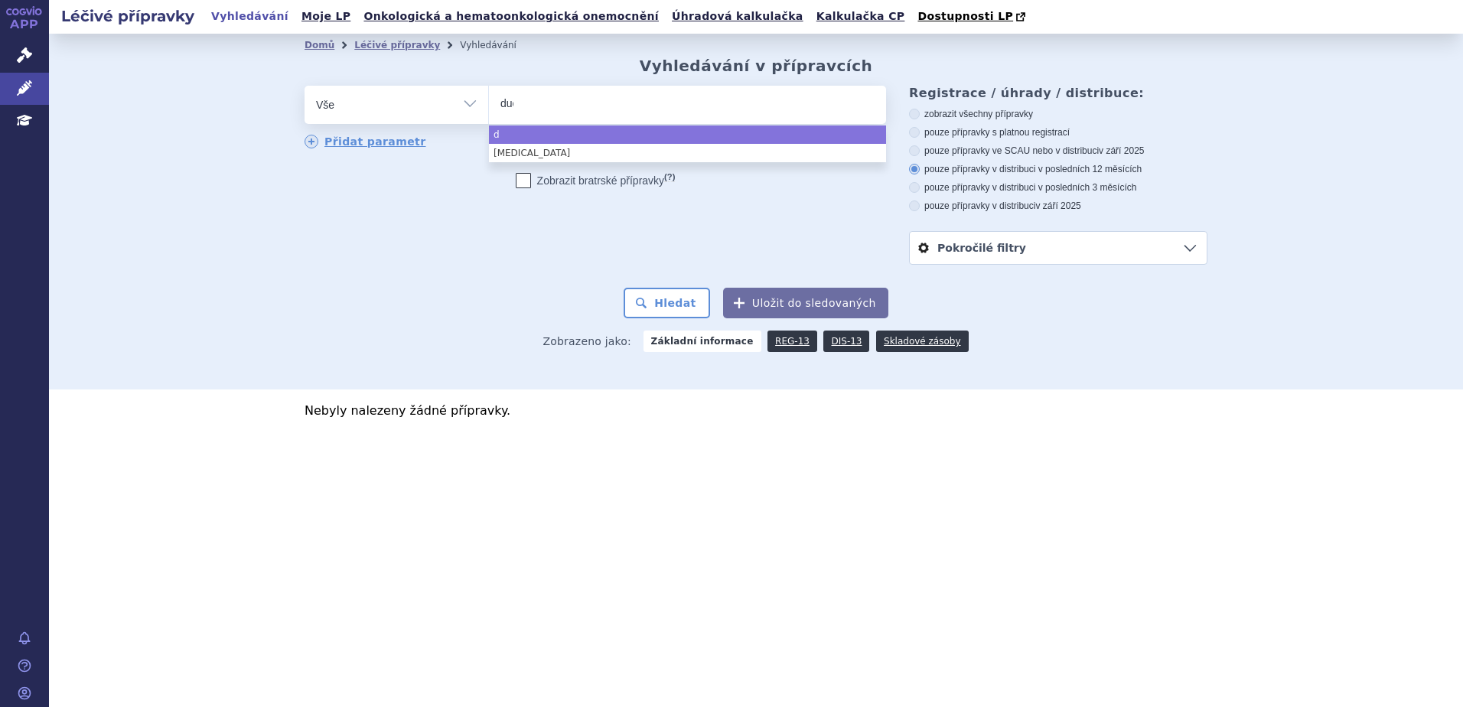
type input "duod"
type input "duodar"
type input "duod"
type input "duodar"
type input "duodart"
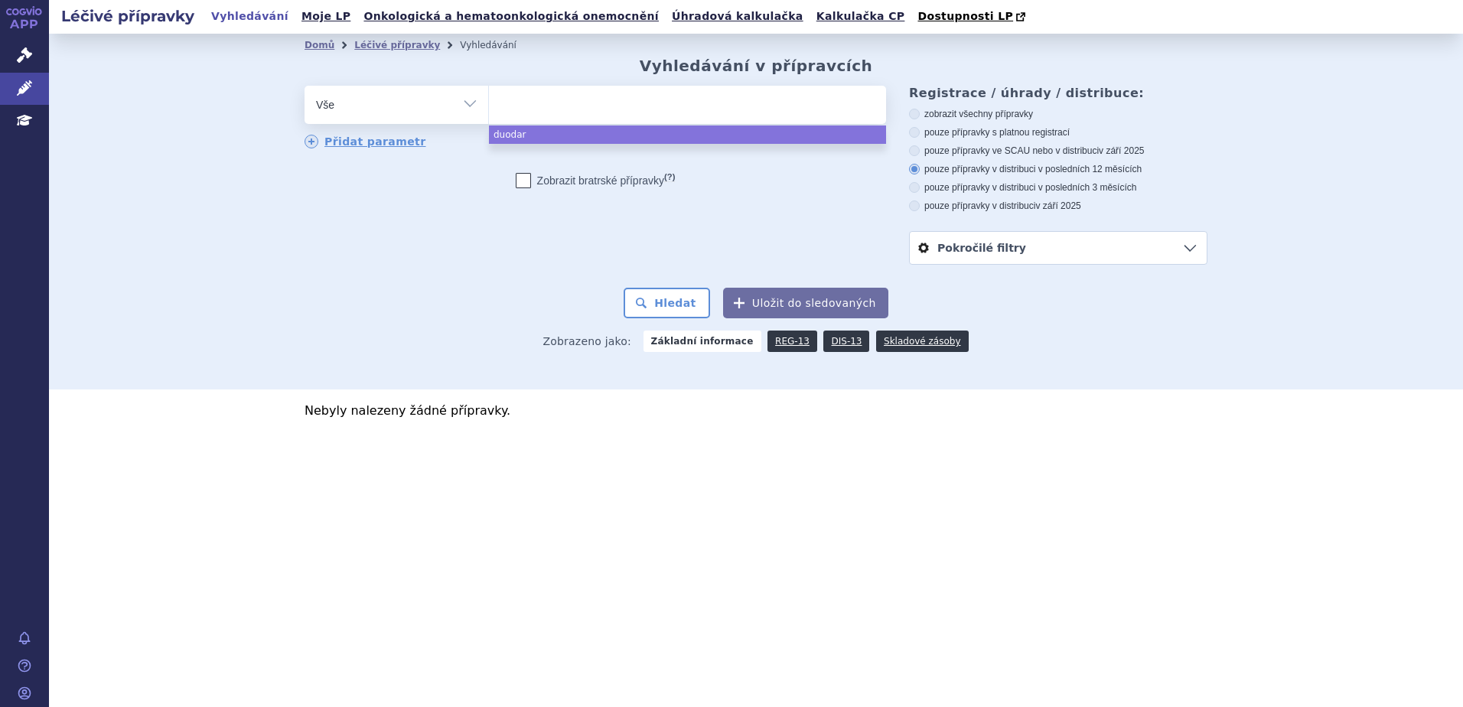
select select "duodart"
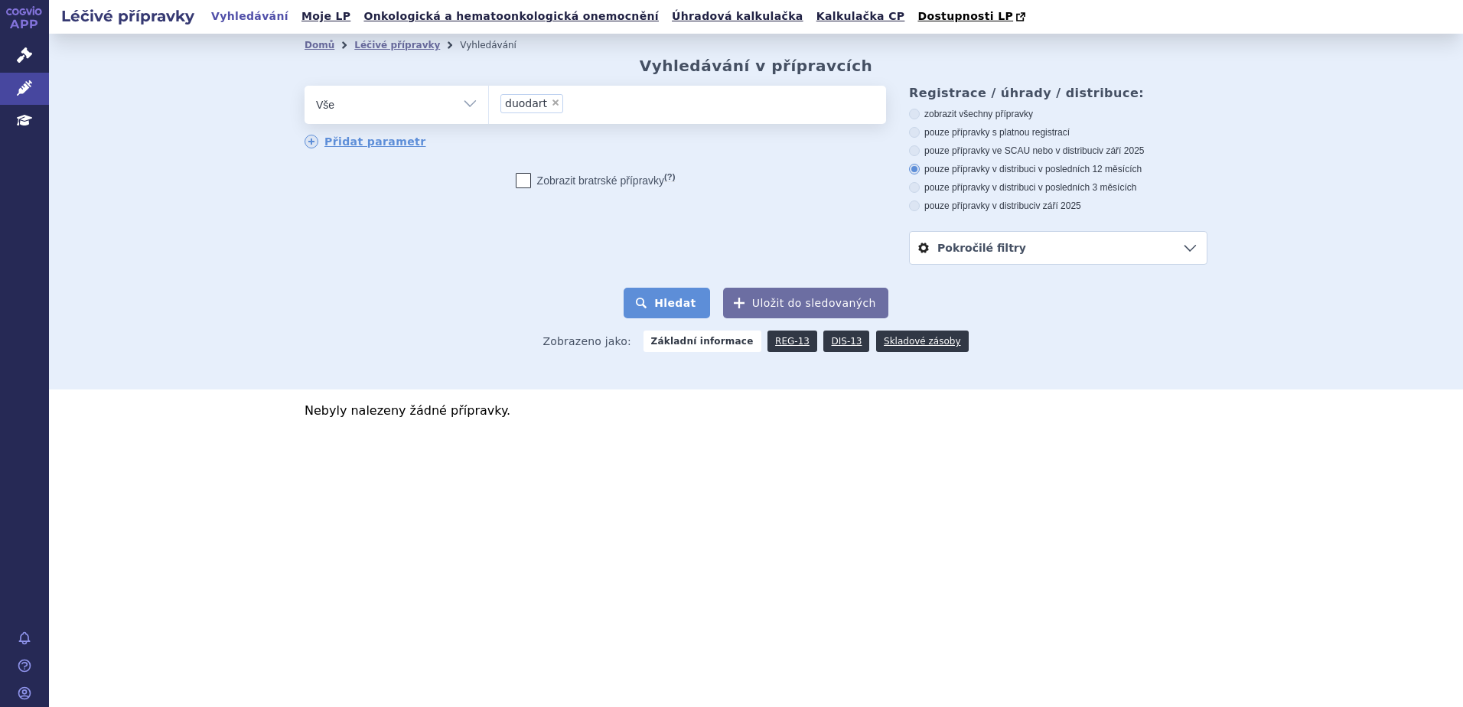
click at [675, 302] on button "Hledat" at bounding box center [667, 303] width 86 height 31
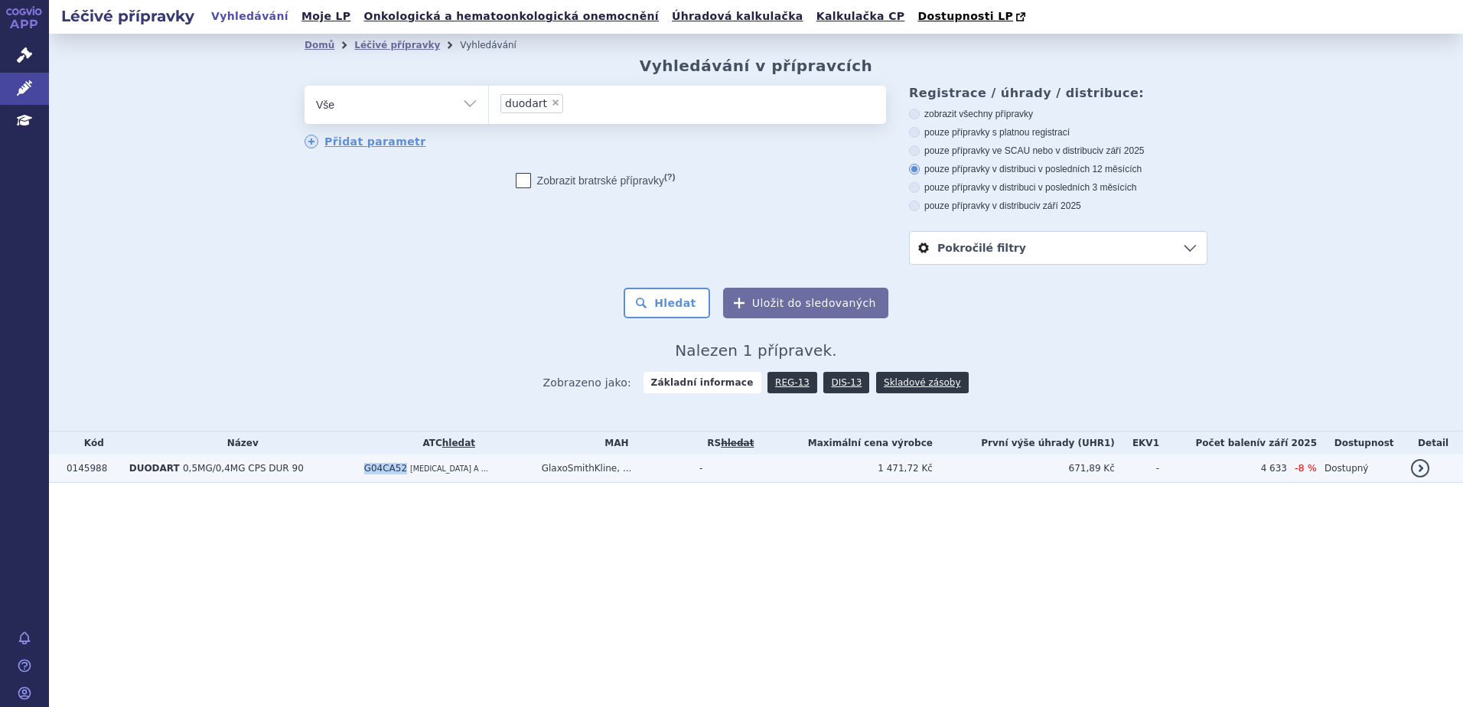
drag, startPoint x: 363, startPoint y: 469, endPoint x: 401, endPoint y: 470, distance: 38.3
click at [401, 470] on td "G04CA52 [MEDICAL_DATA] A ..." at bounding box center [446, 469] width 178 height 28
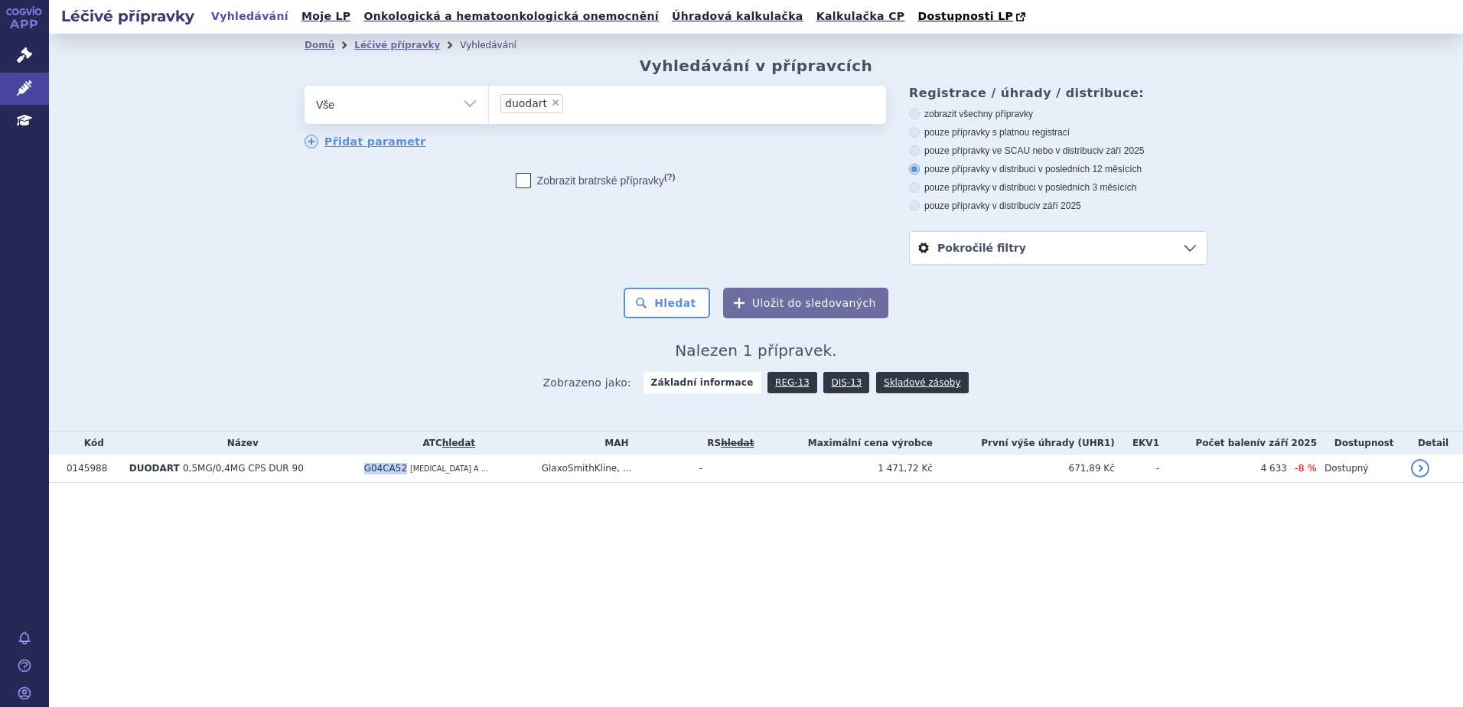
copy span "G04CA52"
click at [551, 101] on span "×" at bounding box center [555, 102] width 9 height 9
click at [489, 101] on select "duodart" at bounding box center [488, 104] width 1 height 38
select select
click at [595, 106] on ul at bounding box center [687, 102] width 397 height 32
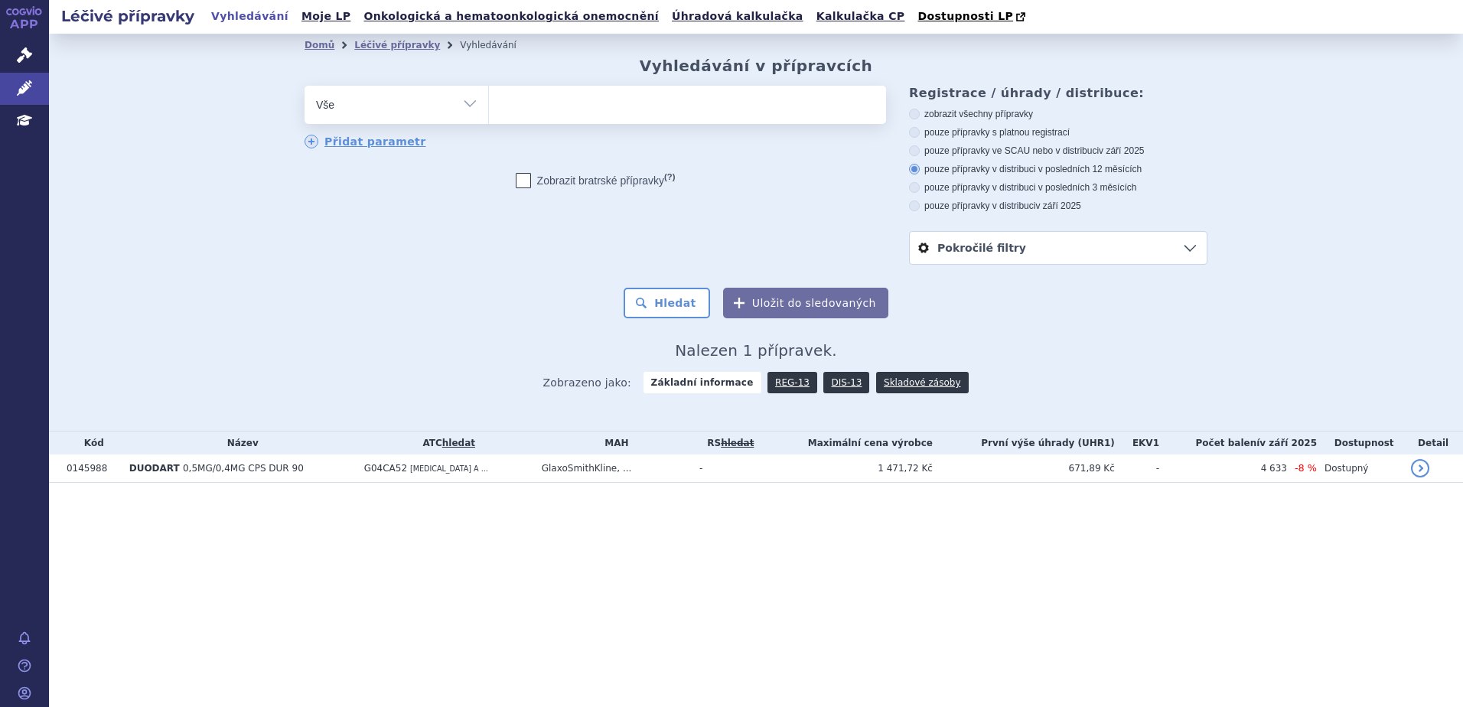
click at [489, 106] on select "duodart" at bounding box center [488, 104] width 1 height 38
paste input "G04CB01"
type input "G04CB01"
select select "G04CB01"
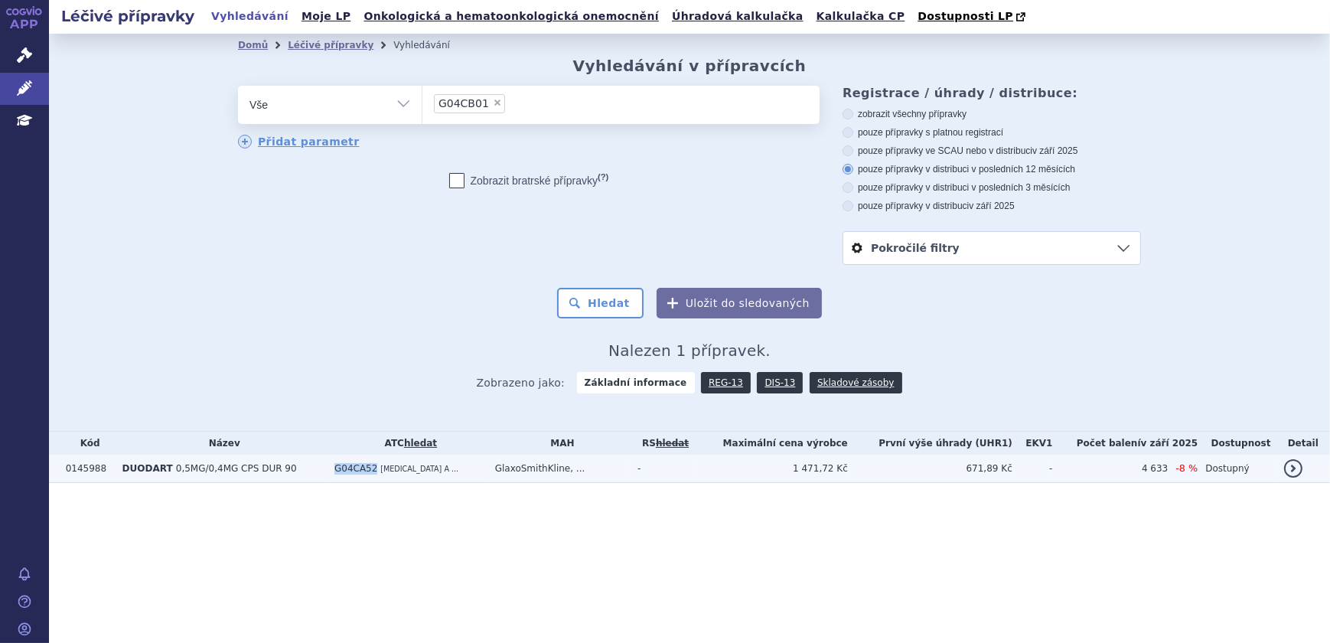
drag, startPoint x: 333, startPoint y: 469, endPoint x: 369, endPoint y: 471, distance: 36.0
click at [369, 471] on span "G04CA52" at bounding box center [355, 468] width 43 height 11
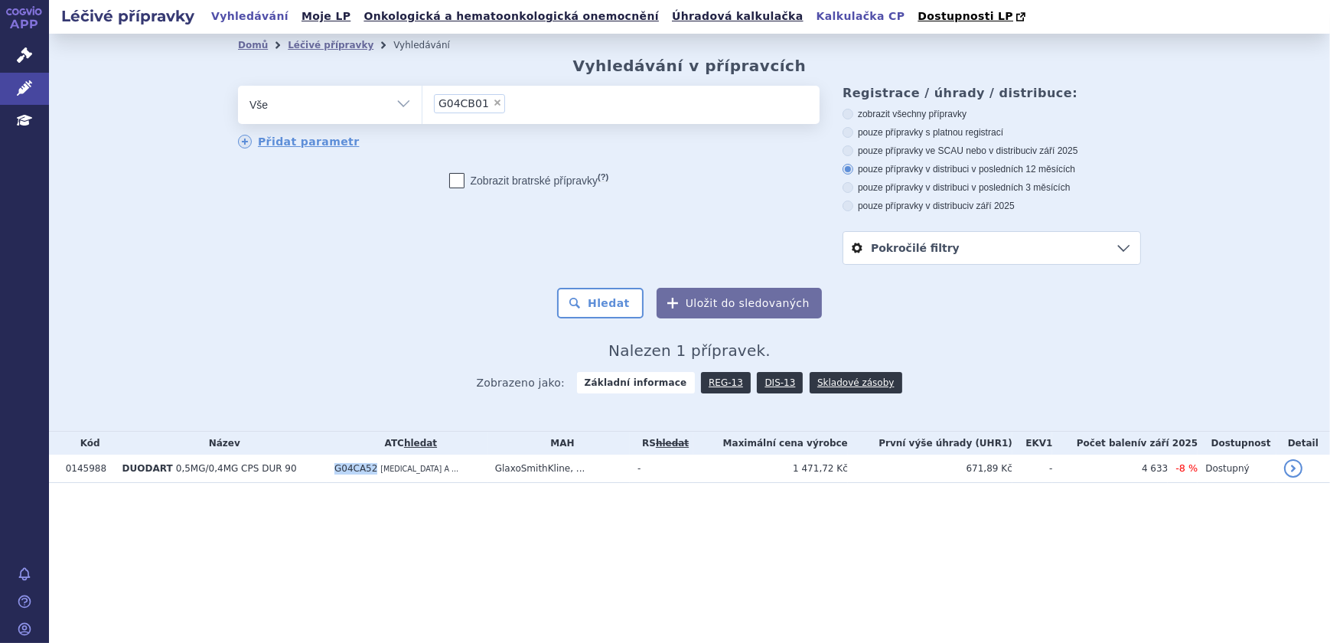
copy span "G04CA52"
click at [493, 104] on span "×" at bounding box center [497, 102] width 9 height 9
click at [422, 104] on select "duodart G04CB01" at bounding box center [422, 104] width 1 height 38
select select
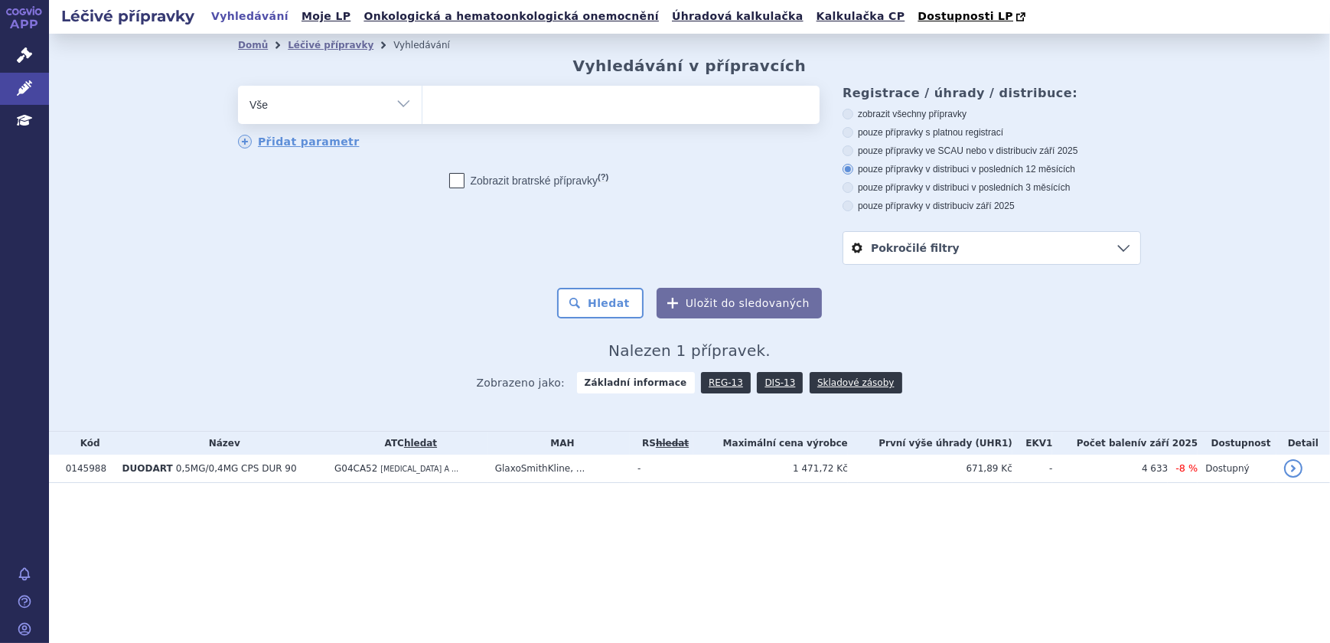
type input "G04CA52"
select select "G04CA52"
click at [604, 302] on button "Hledat" at bounding box center [600, 303] width 86 height 31
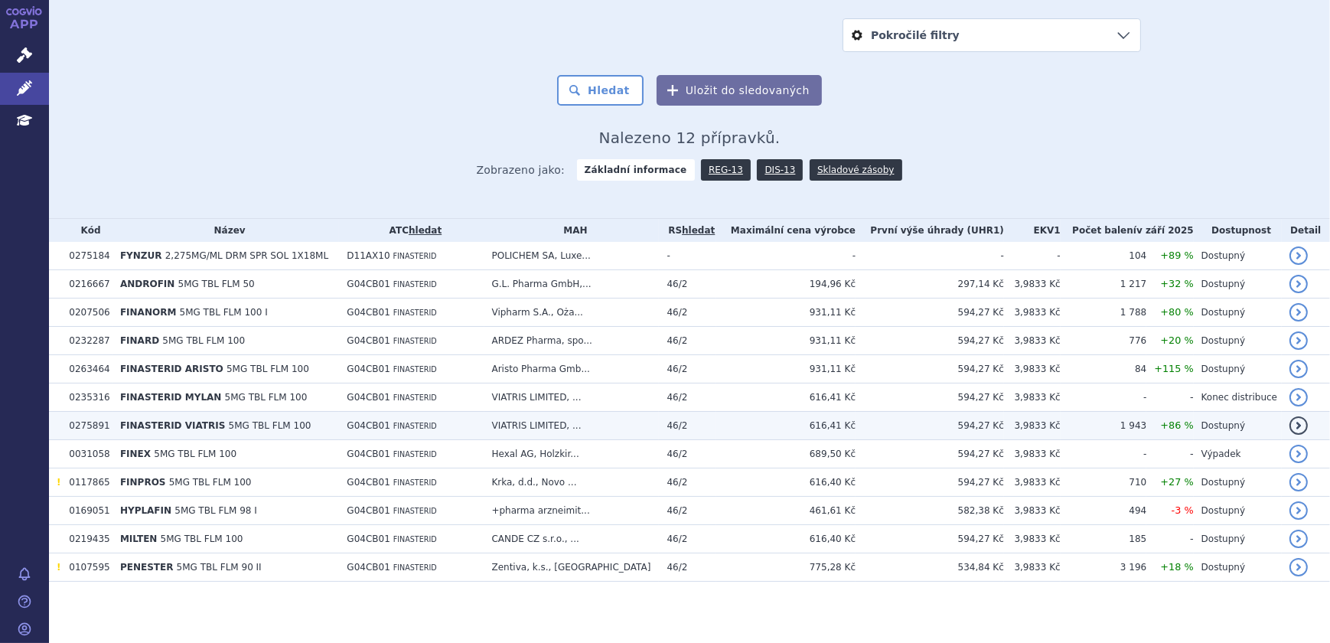
scroll to position [4, 0]
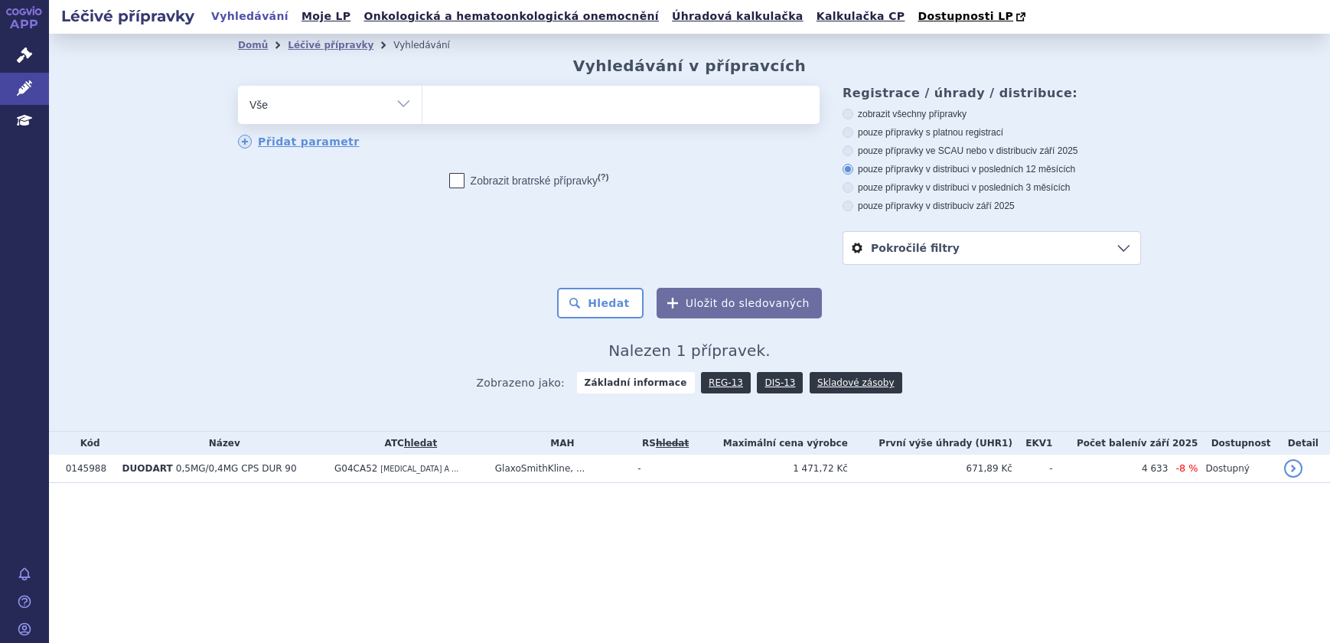
select select
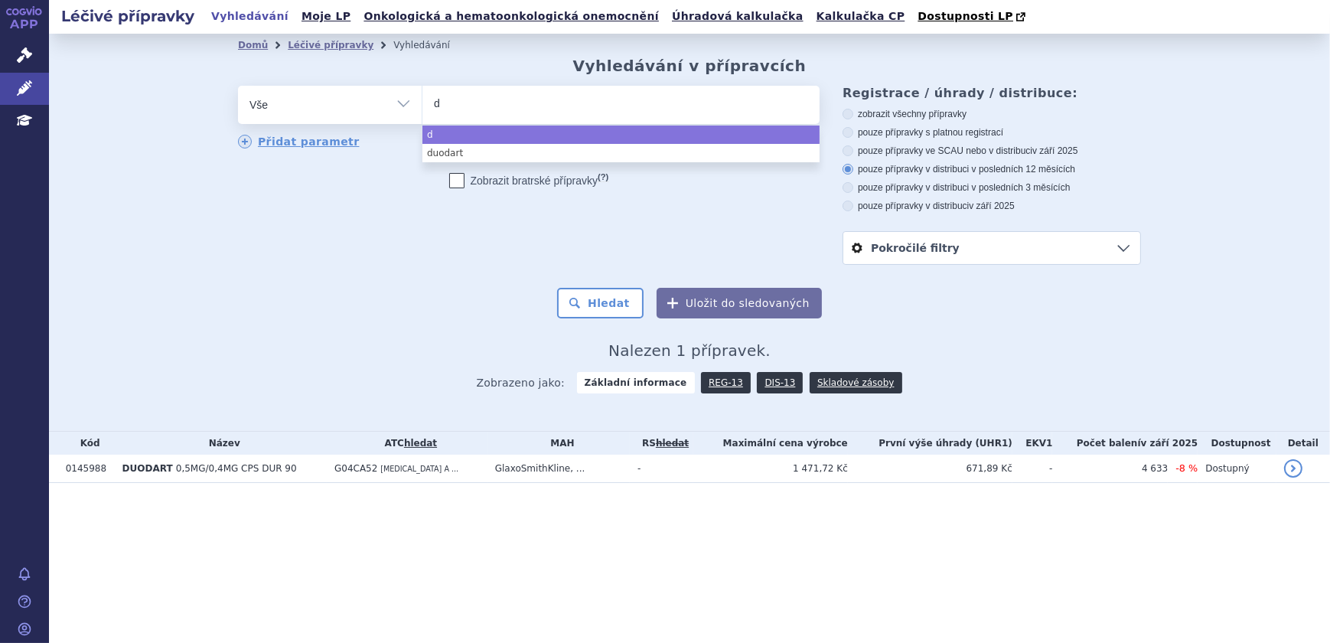
type input "du"
type input "dut"
type input "dutroz"
type input "dutrozen"
select select "dutrozen"
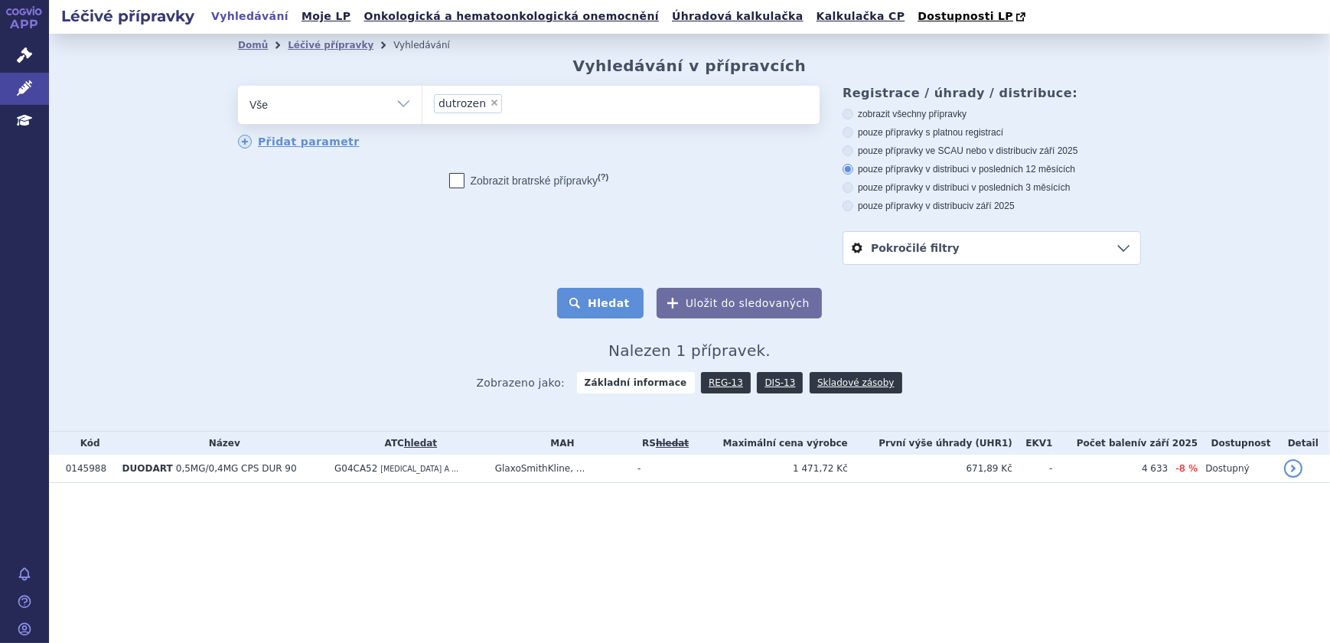
click at [620, 302] on button "Hledat" at bounding box center [600, 303] width 86 height 31
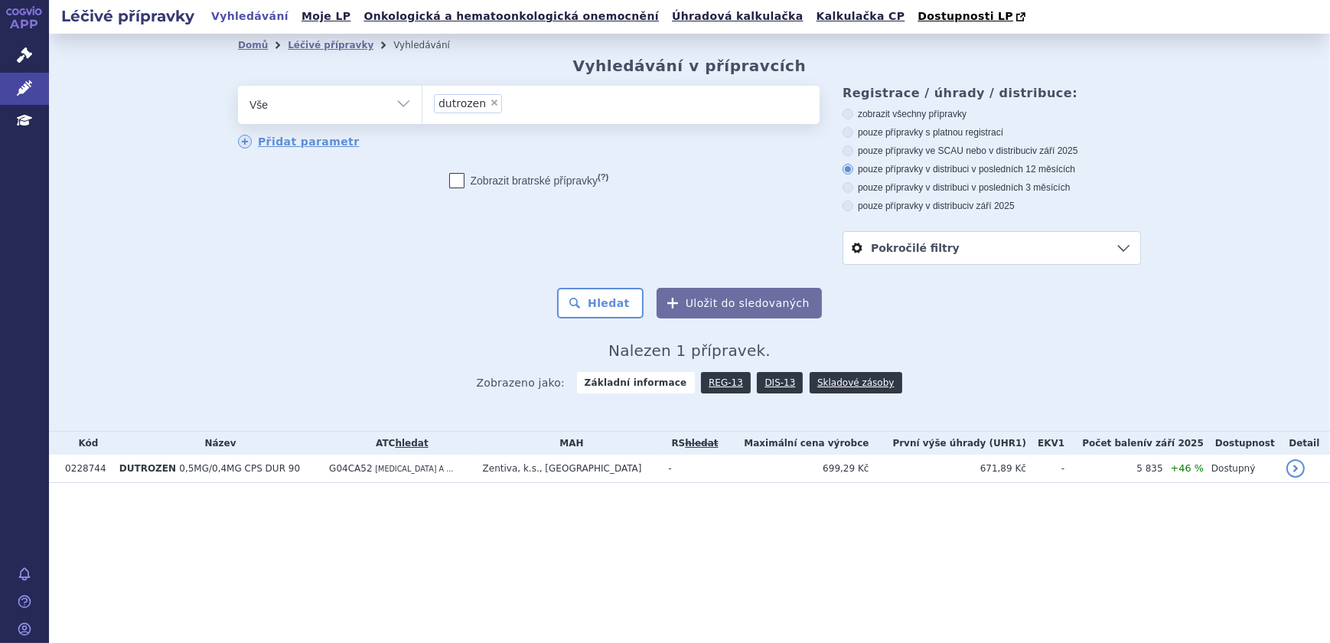
click at [491, 107] on span "×" at bounding box center [494, 102] width 9 height 9
click at [422, 107] on select "dutrozen" at bounding box center [422, 104] width 1 height 38
select select
type input "G04CA52"
select select "G04CA52"
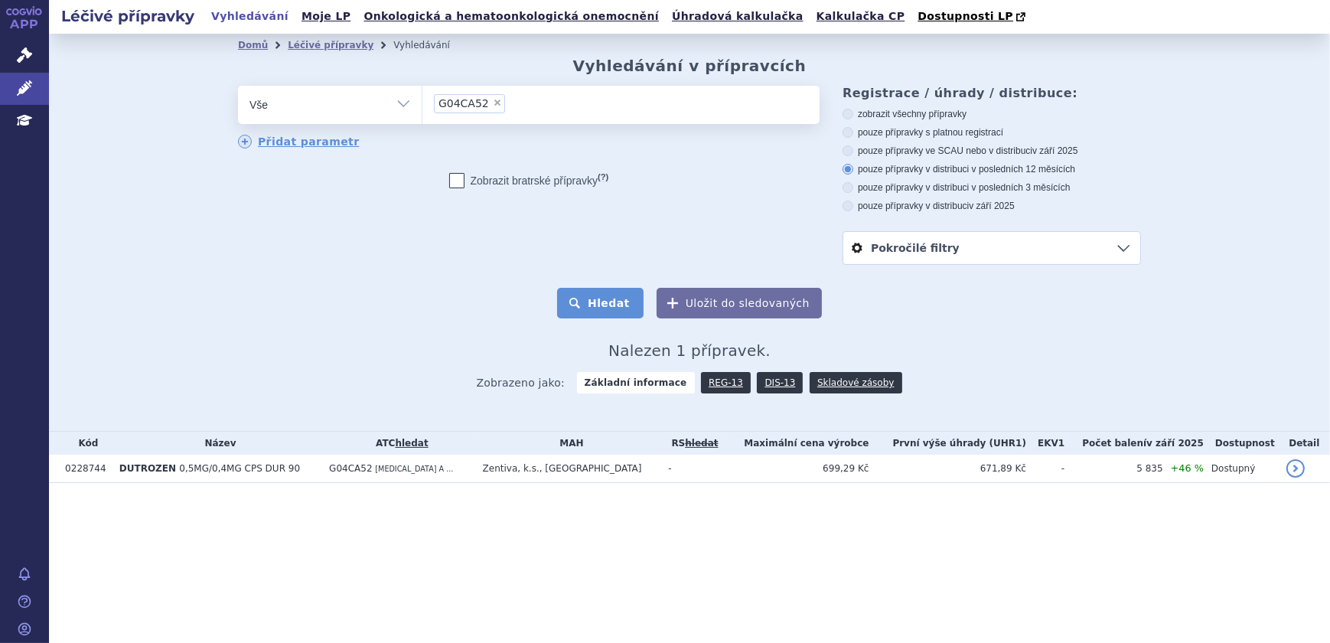
click at [599, 299] on button "Hledat" at bounding box center [600, 303] width 86 height 31
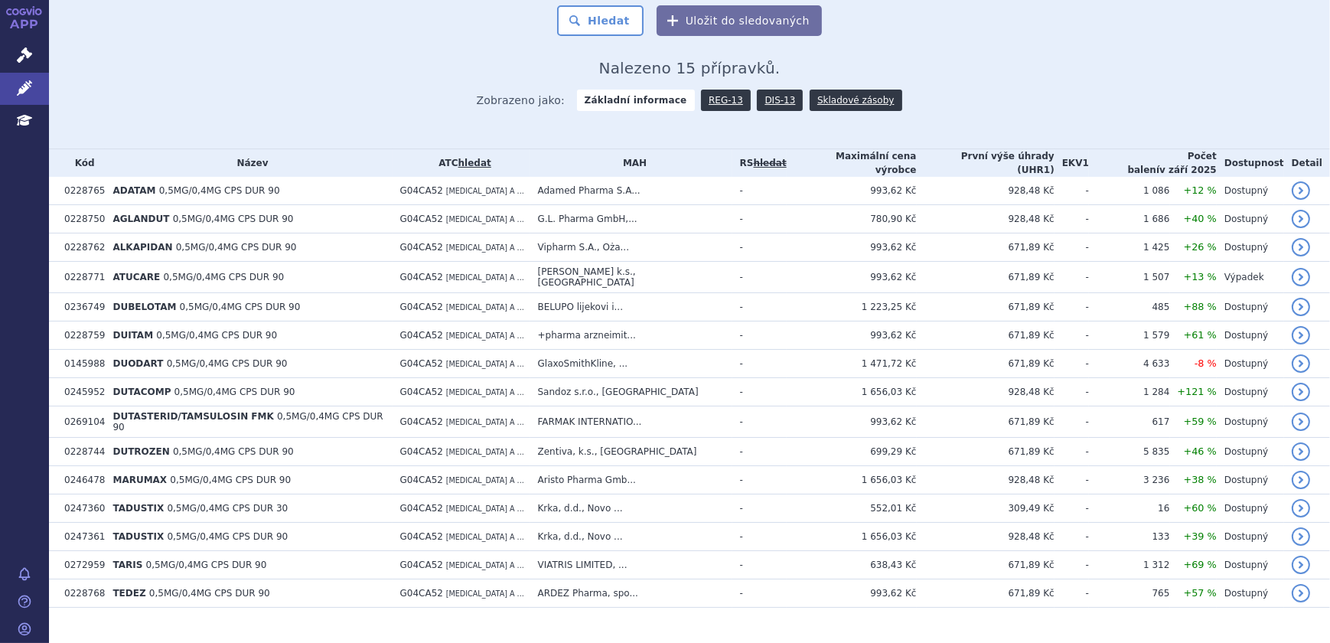
scroll to position [268, 0]
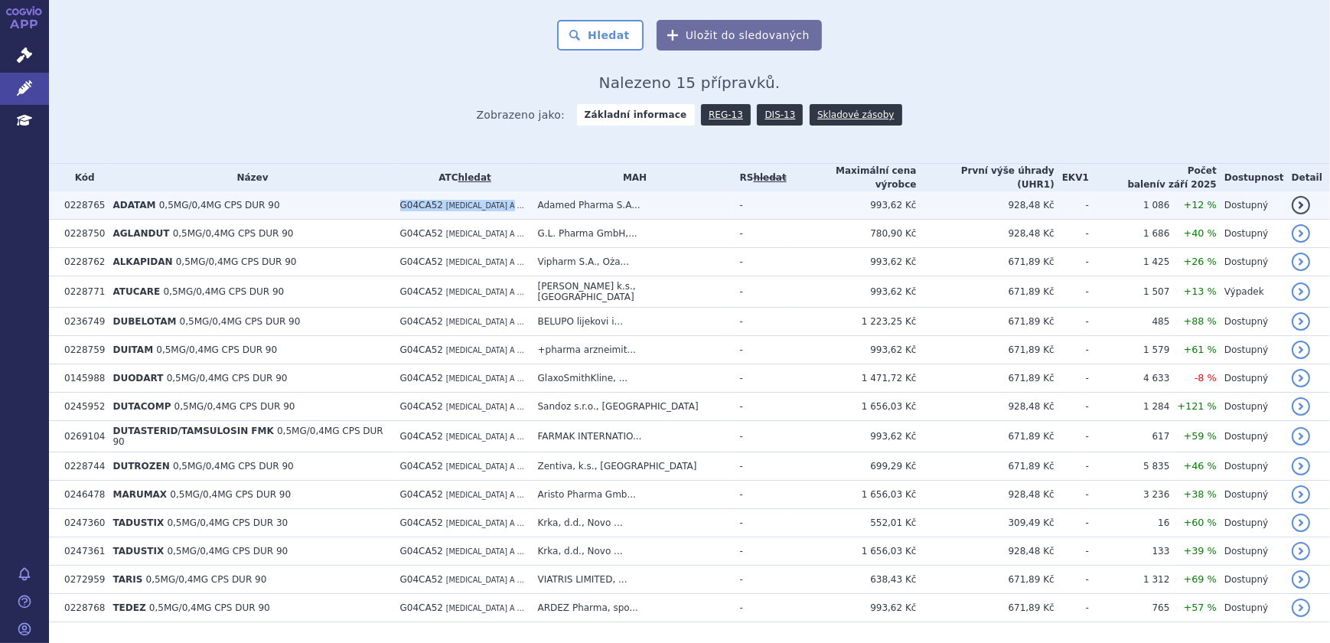
drag, startPoint x: 420, startPoint y: 204, endPoint x: 537, endPoint y: 207, distance: 117.1
click at [530, 207] on td "G04CA52 TAMSULOSIN A ..." at bounding box center [462, 205] width 138 height 28
drag, startPoint x: 537, startPoint y: 207, endPoint x: 468, endPoint y: 201, distance: 69.9
click at [468, 201] on span "TAMSULOSIN A ..." at bounding box center [485, 205] width 78 height 8
click at [338, 196] on td "ADATAM 0,5MG/0,4MG CPS DUR 90" at bounding box center [248, 205] width 287 height 28
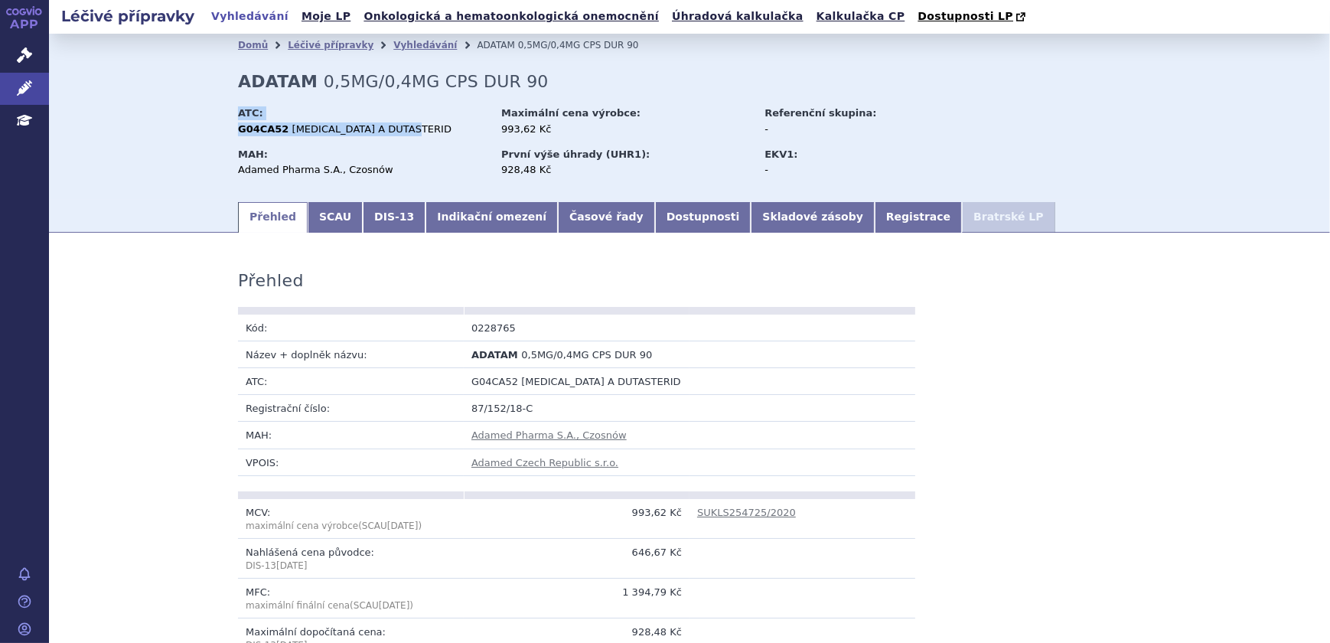
drag, startPoint x: 230, startPoint y: 128, endPoint x: 398, endPoint y: 130, distance: 168.4
click at [398, 130] on div "Domů Léčivé přípravky Vyhledávání ADATAM 0,5MG/0,4MG CPS DUR 90 ADATAM 0,5MG/0,…" at bounding box center [689, 128] width 964 height 143
click at [398, 130] on span "TAMSULOSIN A DUTASTERID" at bounding box center [371, 128] width 159 height 11
drag, startPoint x: 232, startPoint y: 129, endPoint x: 416, endPoint y: 124, distance: 183.8
click at [416, 124] on div "G04CA52 TAMSULOSIN A DUTASTERID" at bounding box center [362, 129] width 249 height 14
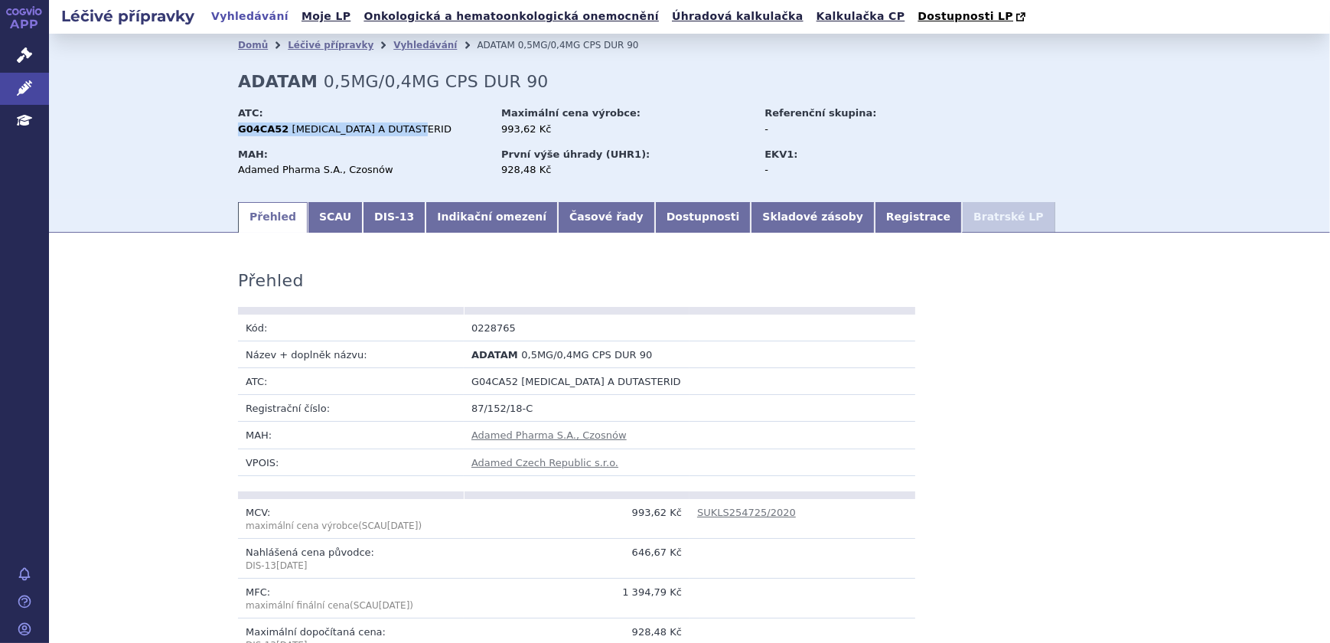
copy div "G04CA52 TAMSULOSIN A DUTASTERID"
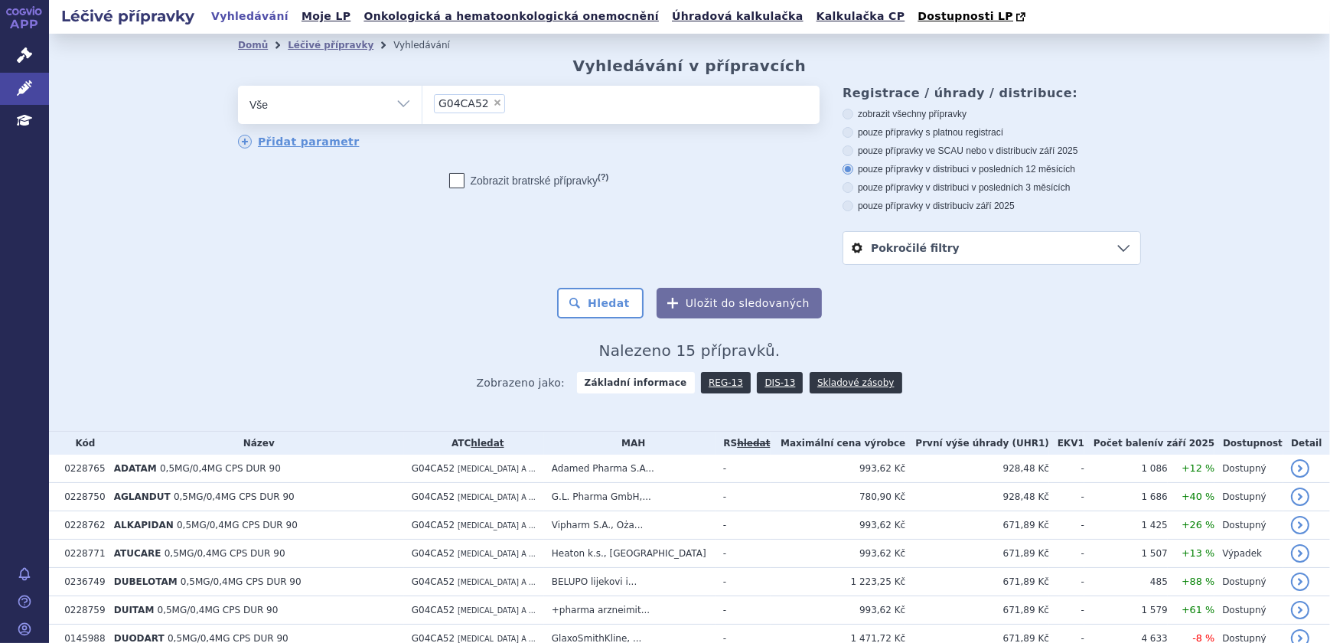
scroll to position [298, 0]
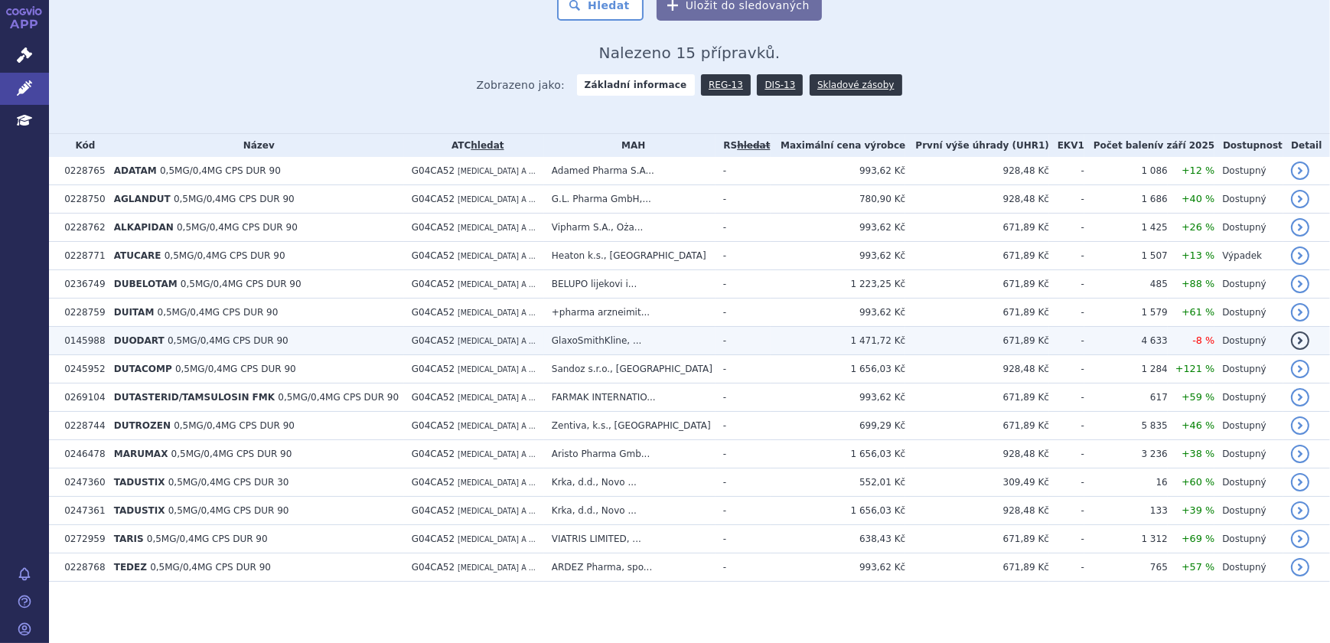
click at [191, 343] on span "0,5MG/0,4MG CPS DUR 90" at bounding box center [228, 340] width 121 height 11
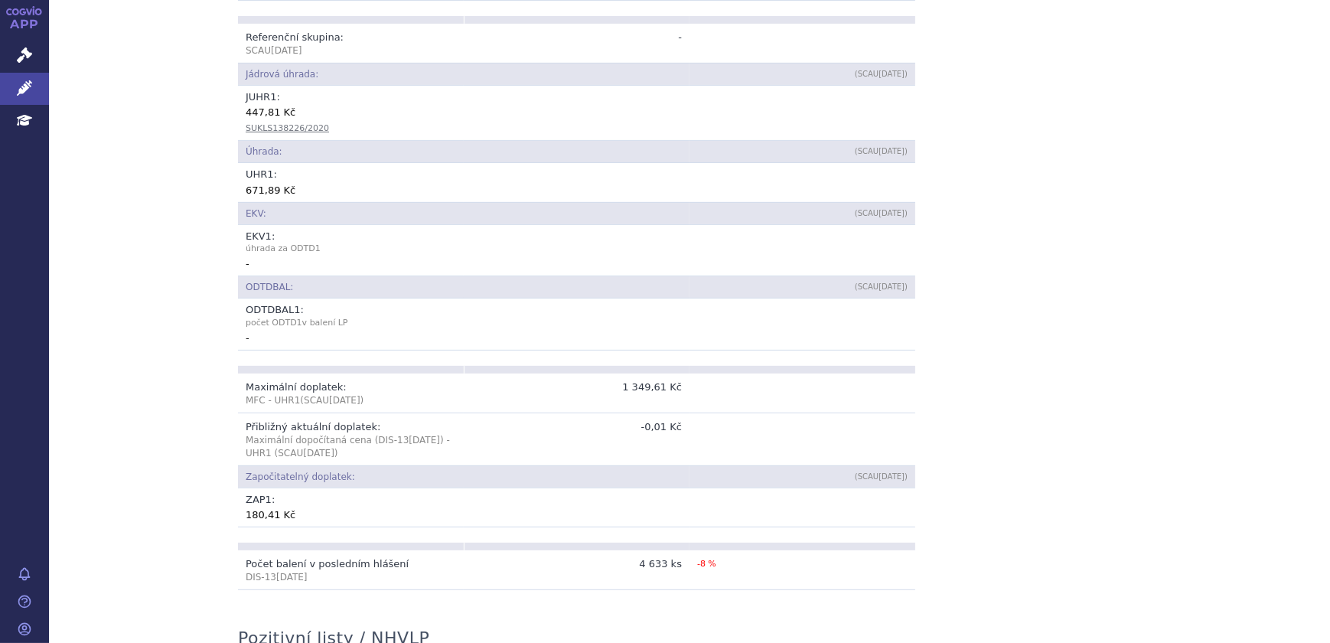
scroll to position [628, 0]
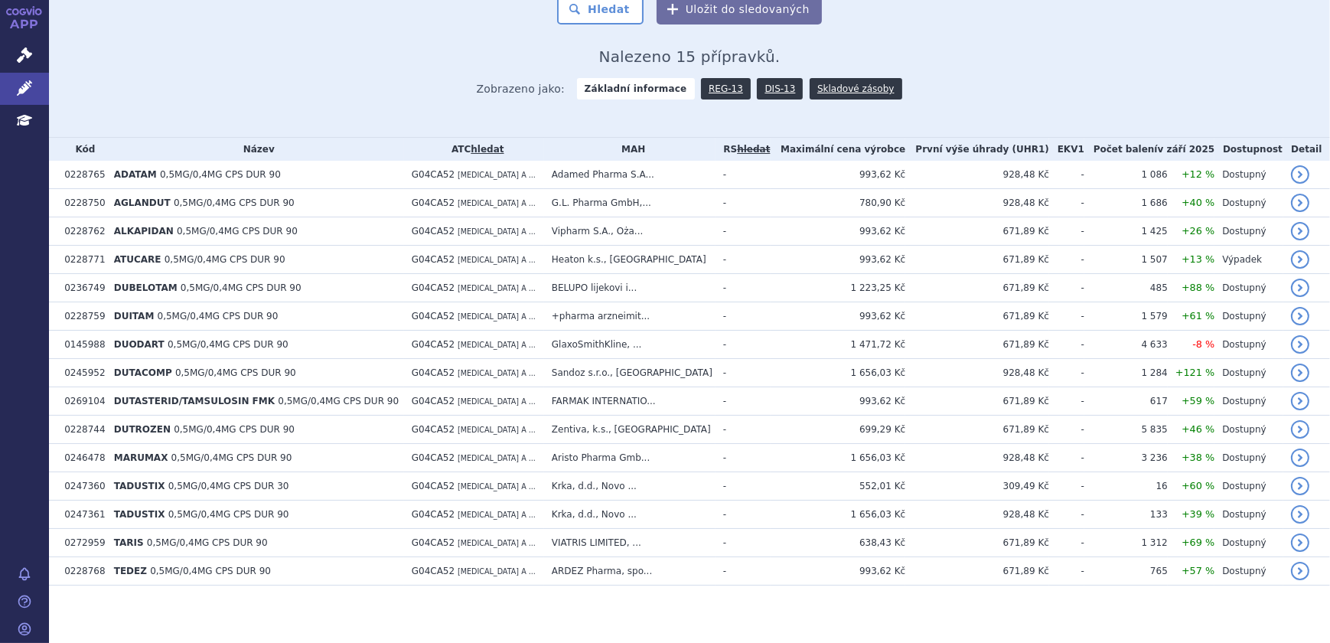
scroll to position [262, 0]
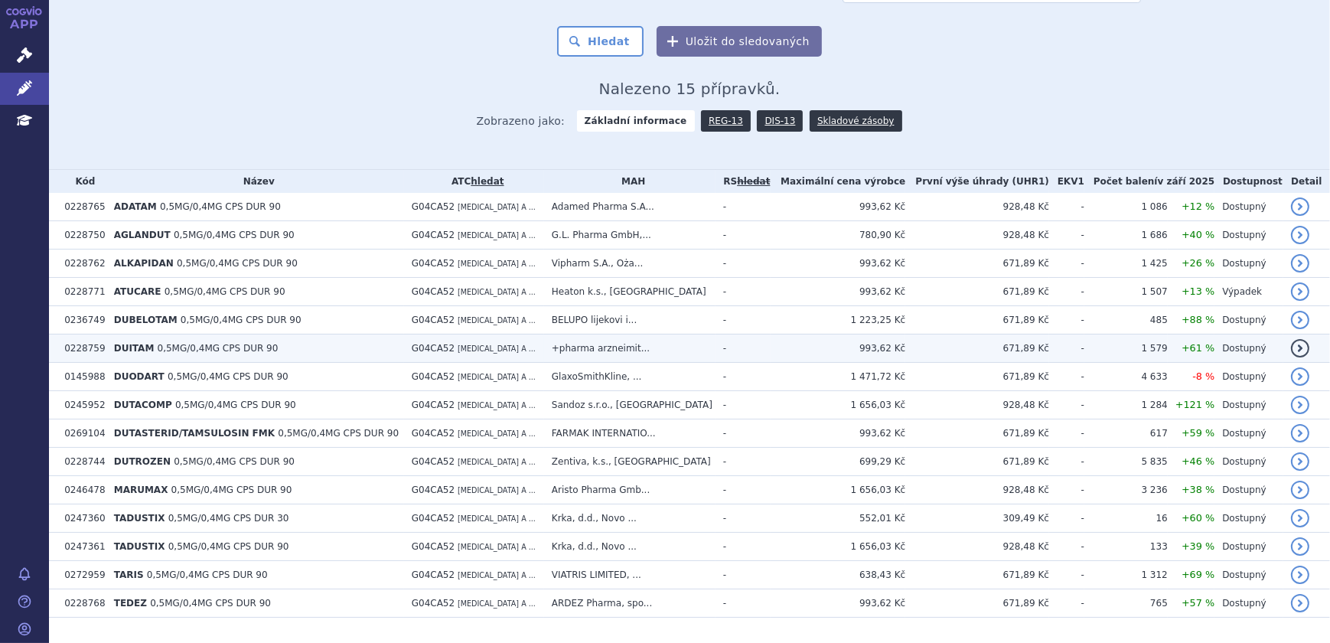
click at [897, 341] on td "993,62 Kč" at bounding box center [838, 348] width 135 height 28
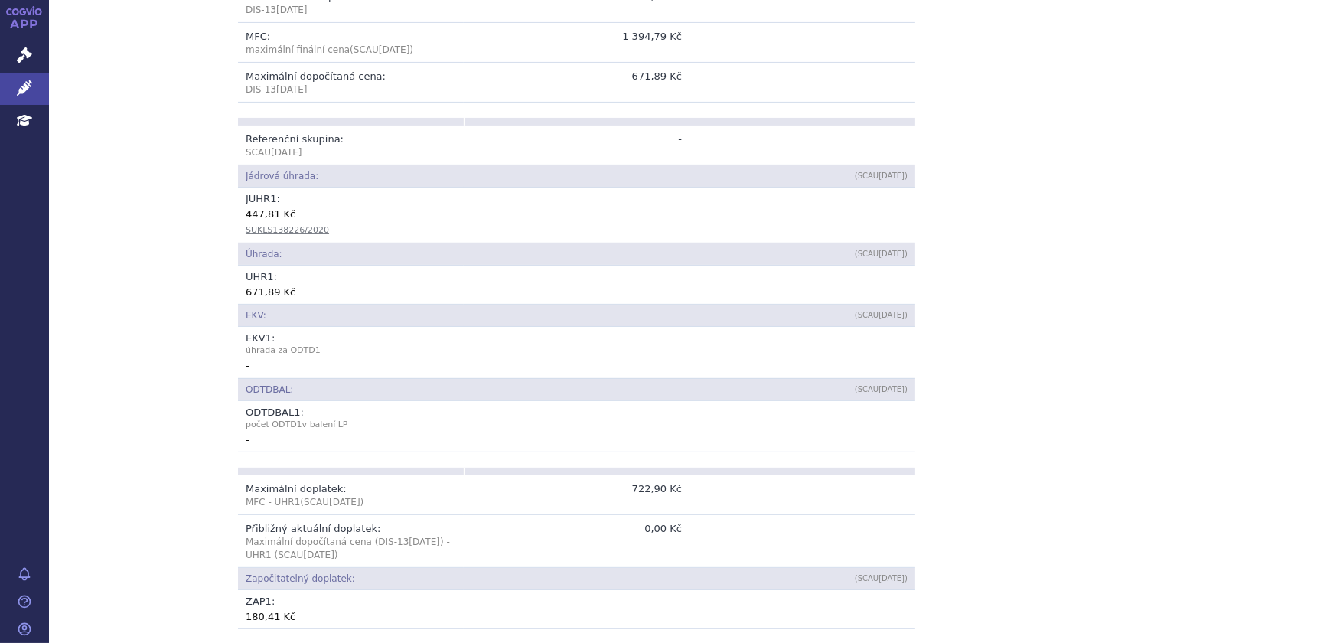
scroll to position [834, 0]
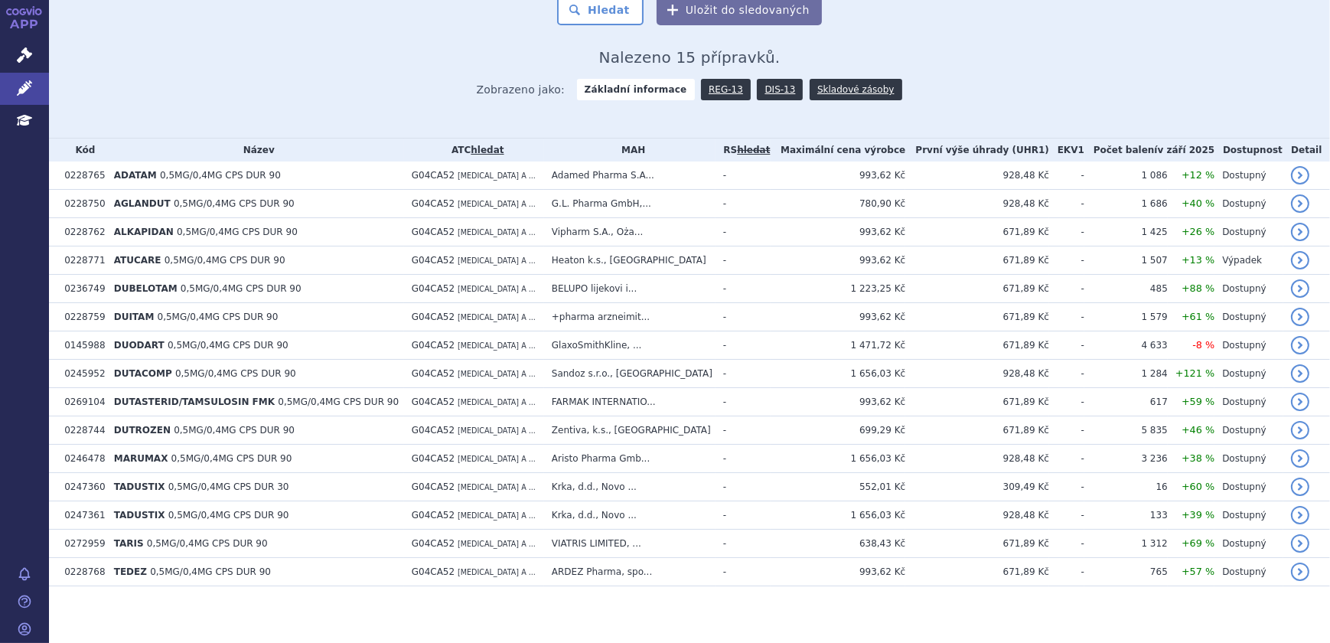
scroll to position [298, 0]
